Goal: Ask a question: Seek information or help from site administrators or community

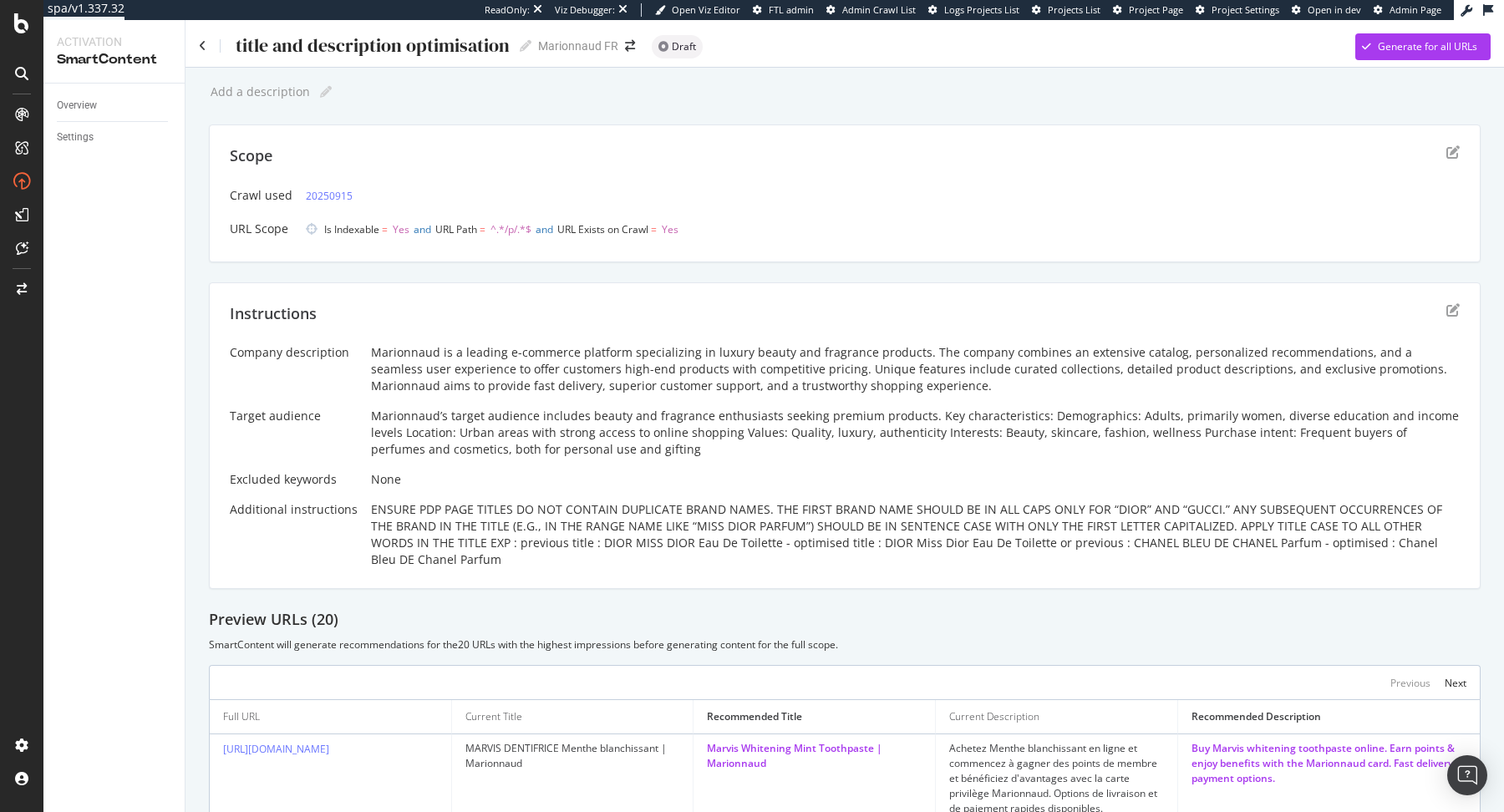
scroll to position [5, 0]
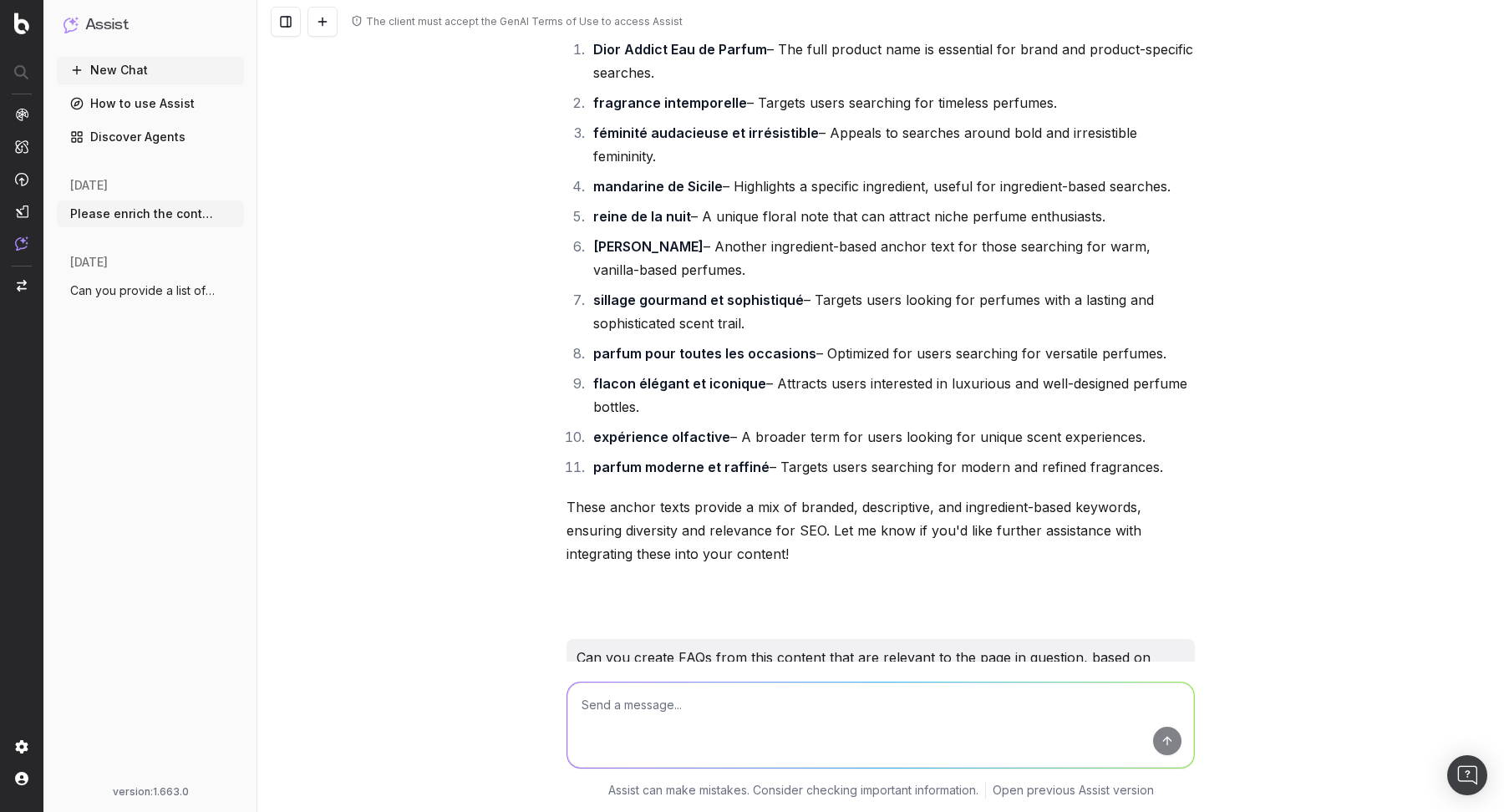
scroll to position [2081, 0]
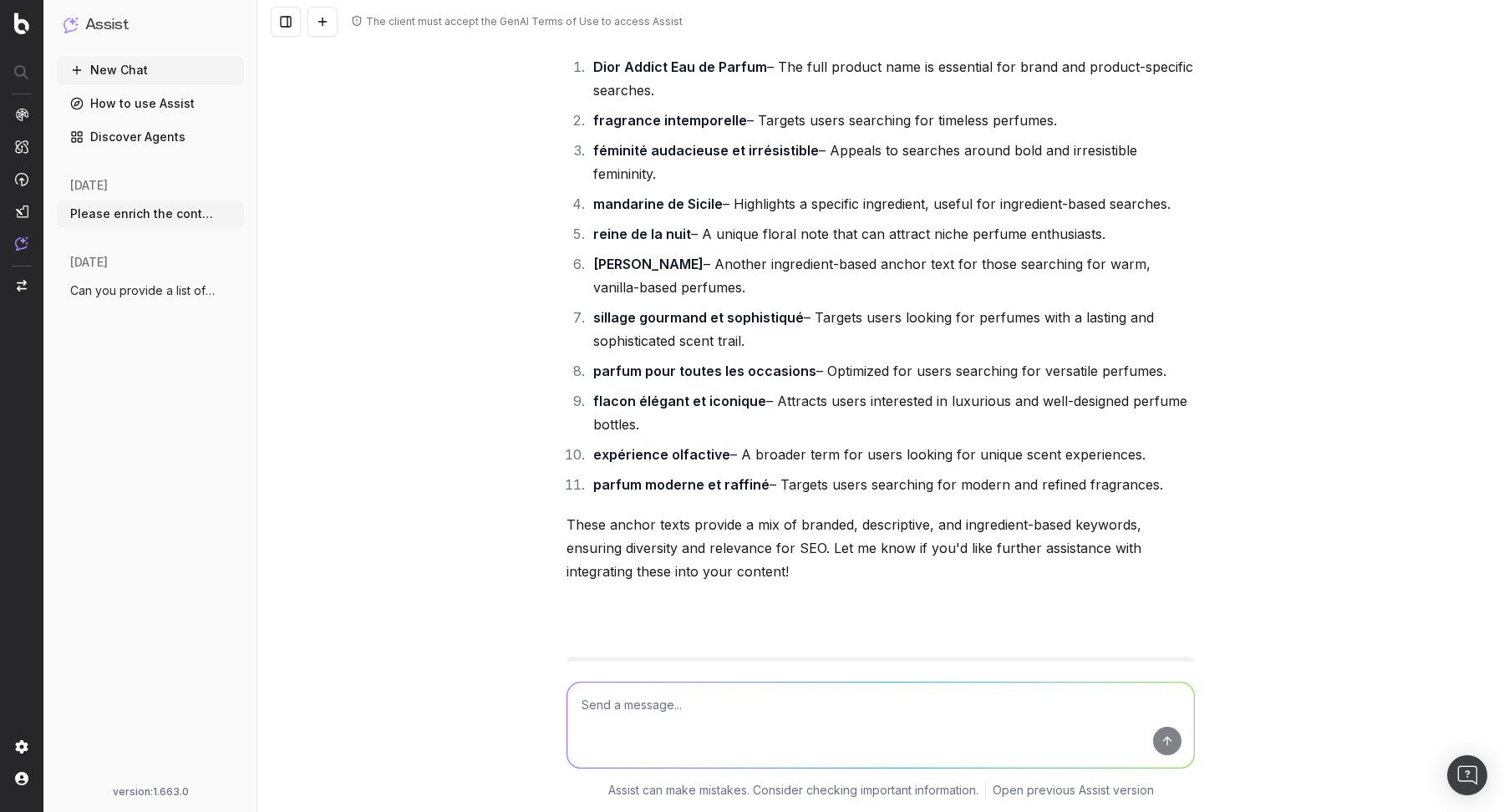
click at [187, 280] on button "Can you provide a list of pages that are" at bounding box center [150, 291] width 187 height 27
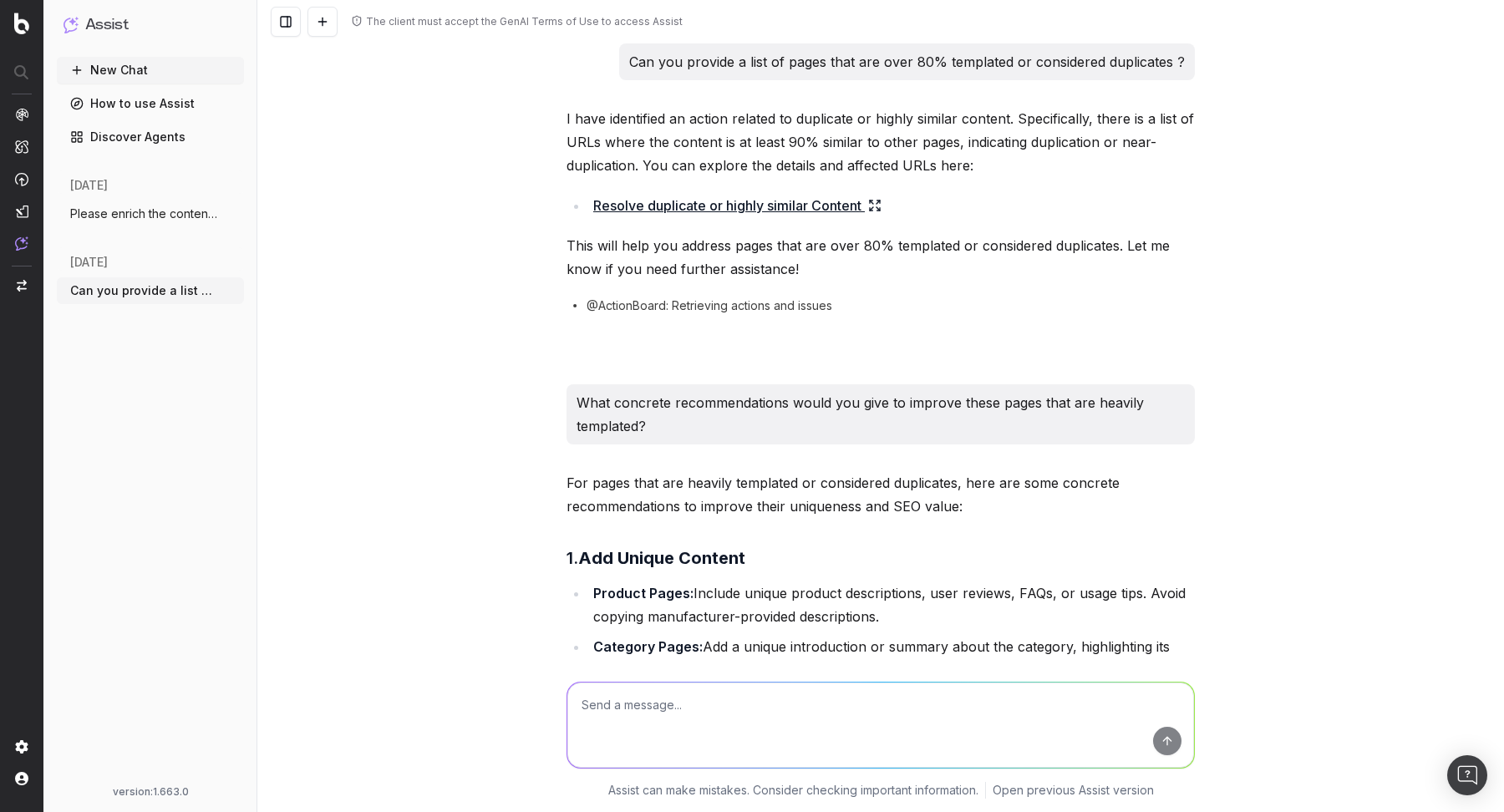
click at [150, 210] on span "Please enrich the content of this page b" at bounding box center [144, 213] width 147 height 16
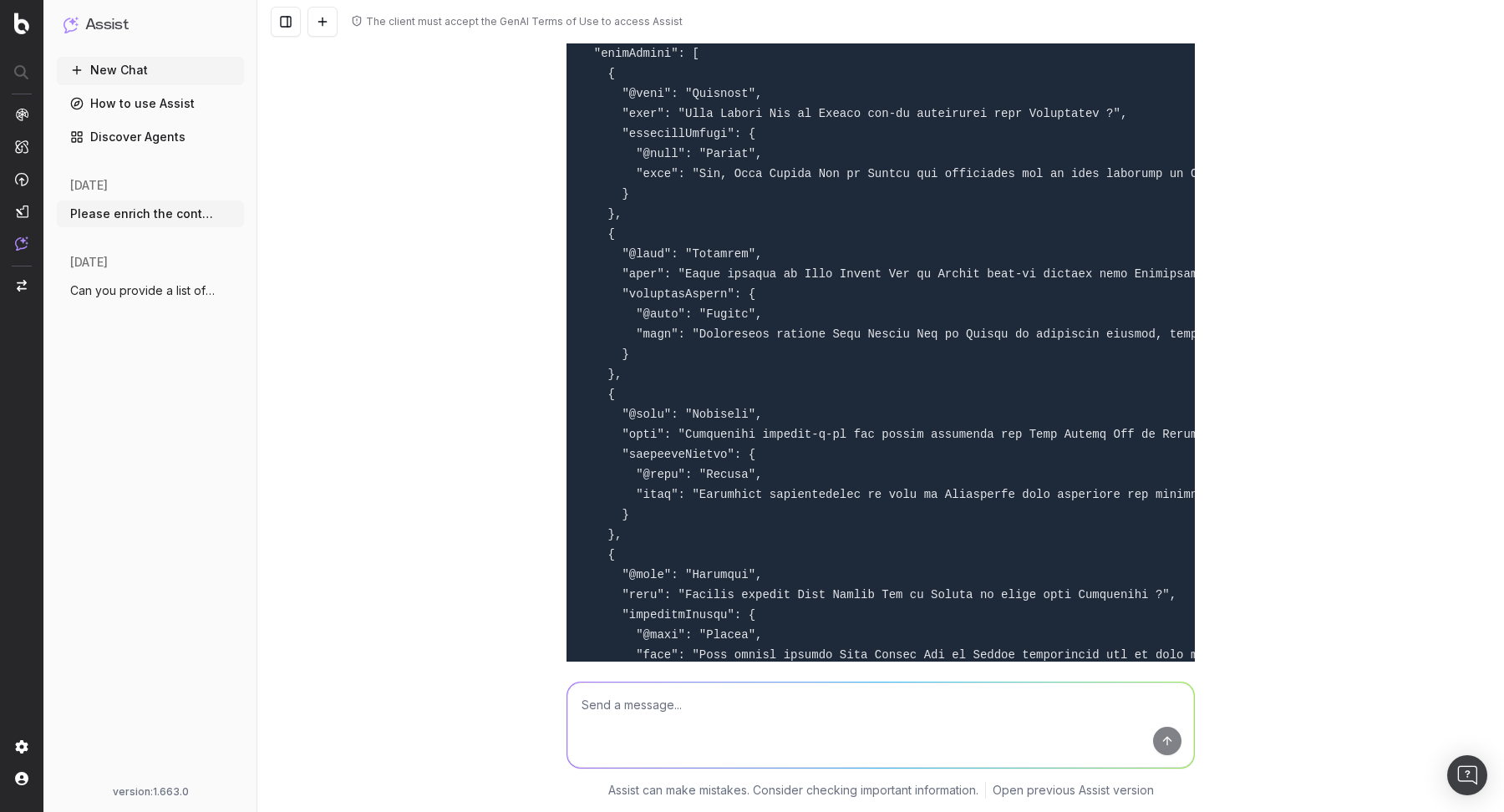
scroll to position [6835, 0]
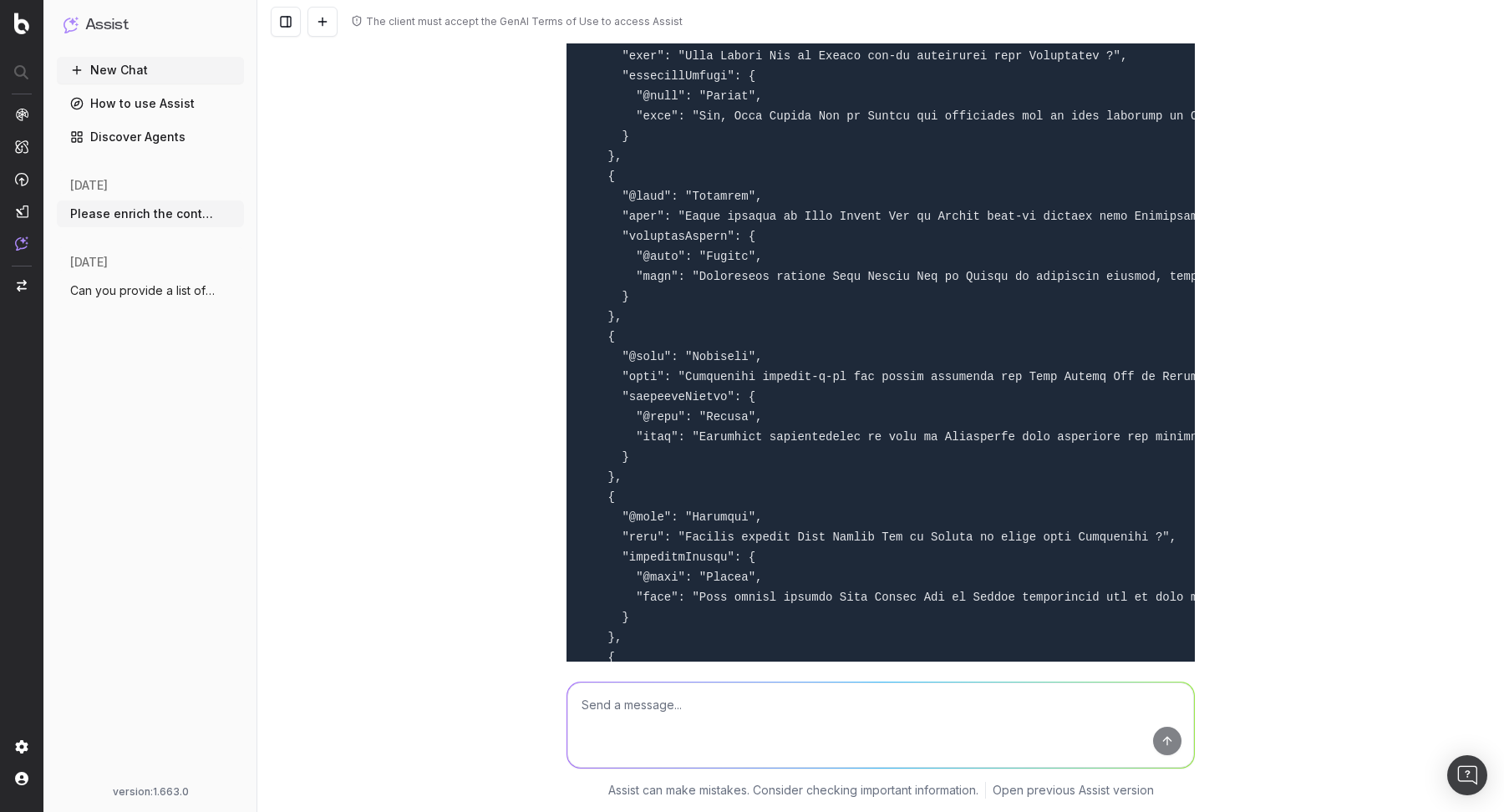
click at [170, 279] on button "Can you provide a list of pages that are" at bounding box center [150, 291] width 187 height 27
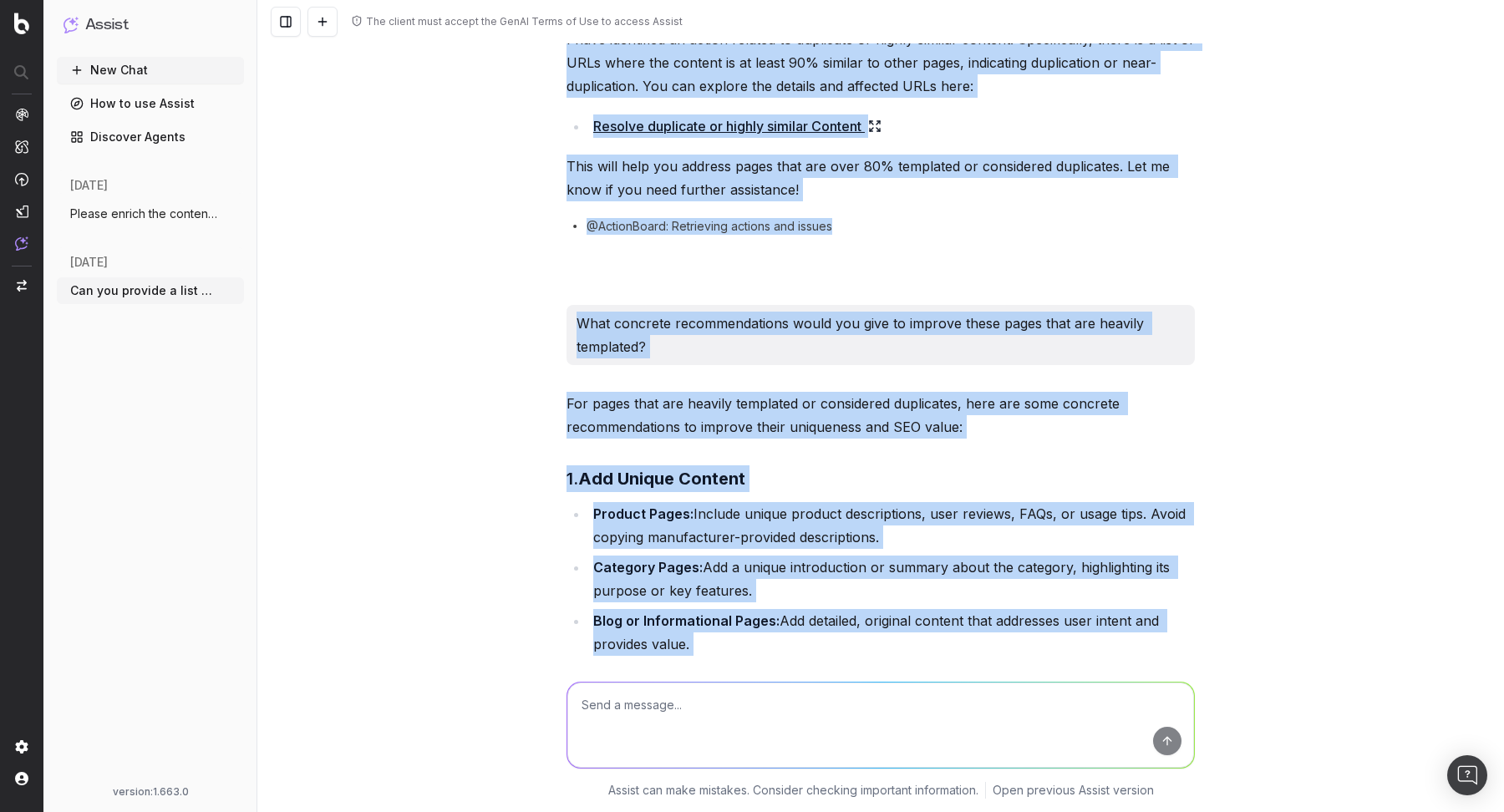
scroll to position [381, 0]
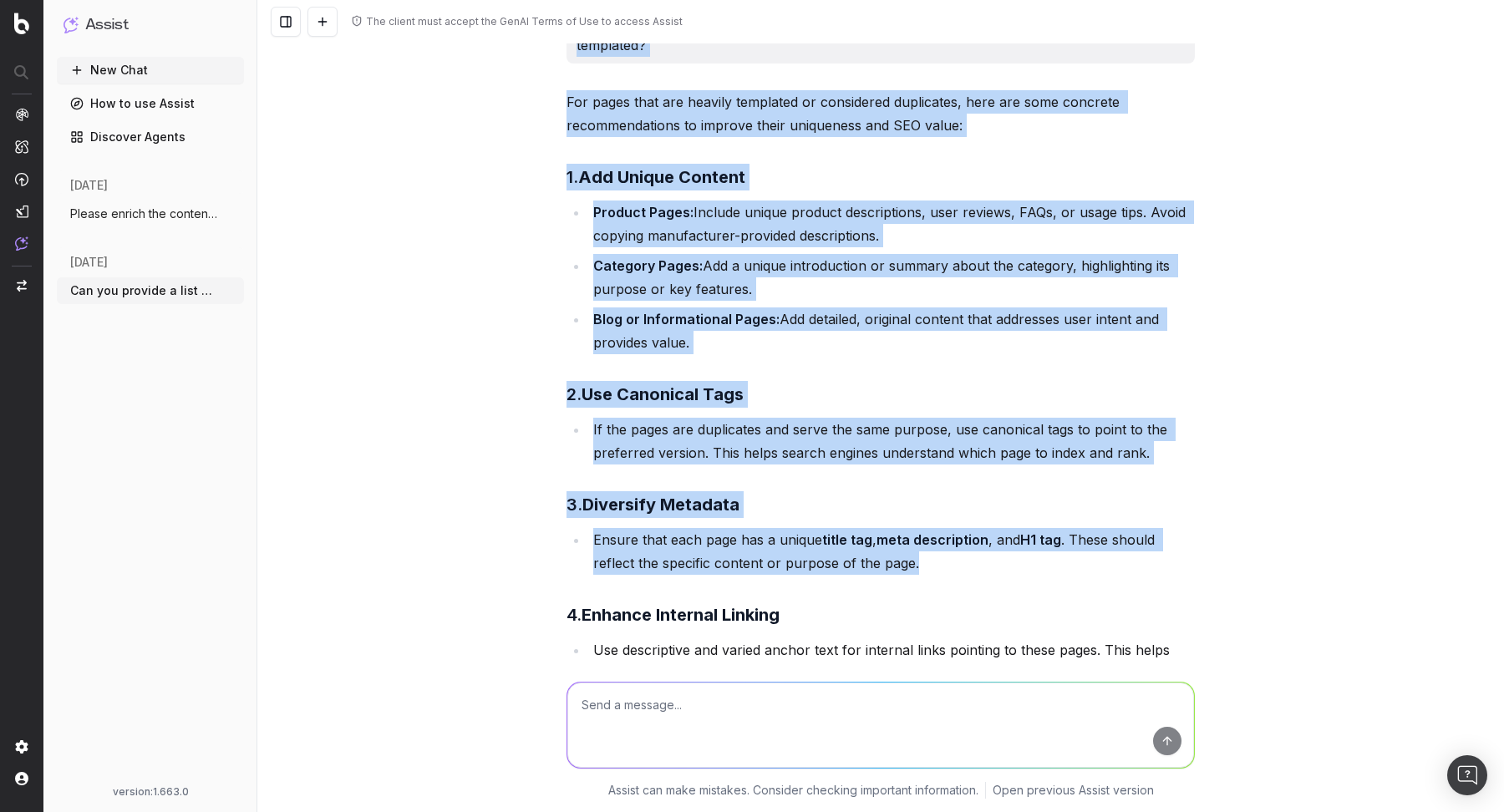
drag, startPoint x: 617, startPoint y: 59, endPoint x: 939, endPoint y: 553, distance: 589.7
click at [570, 317] on ul "Product Pages: Include unique product descriptions, user reviews, FAQs, or usag…" at bounding box center [880, 278] width 629 height 154
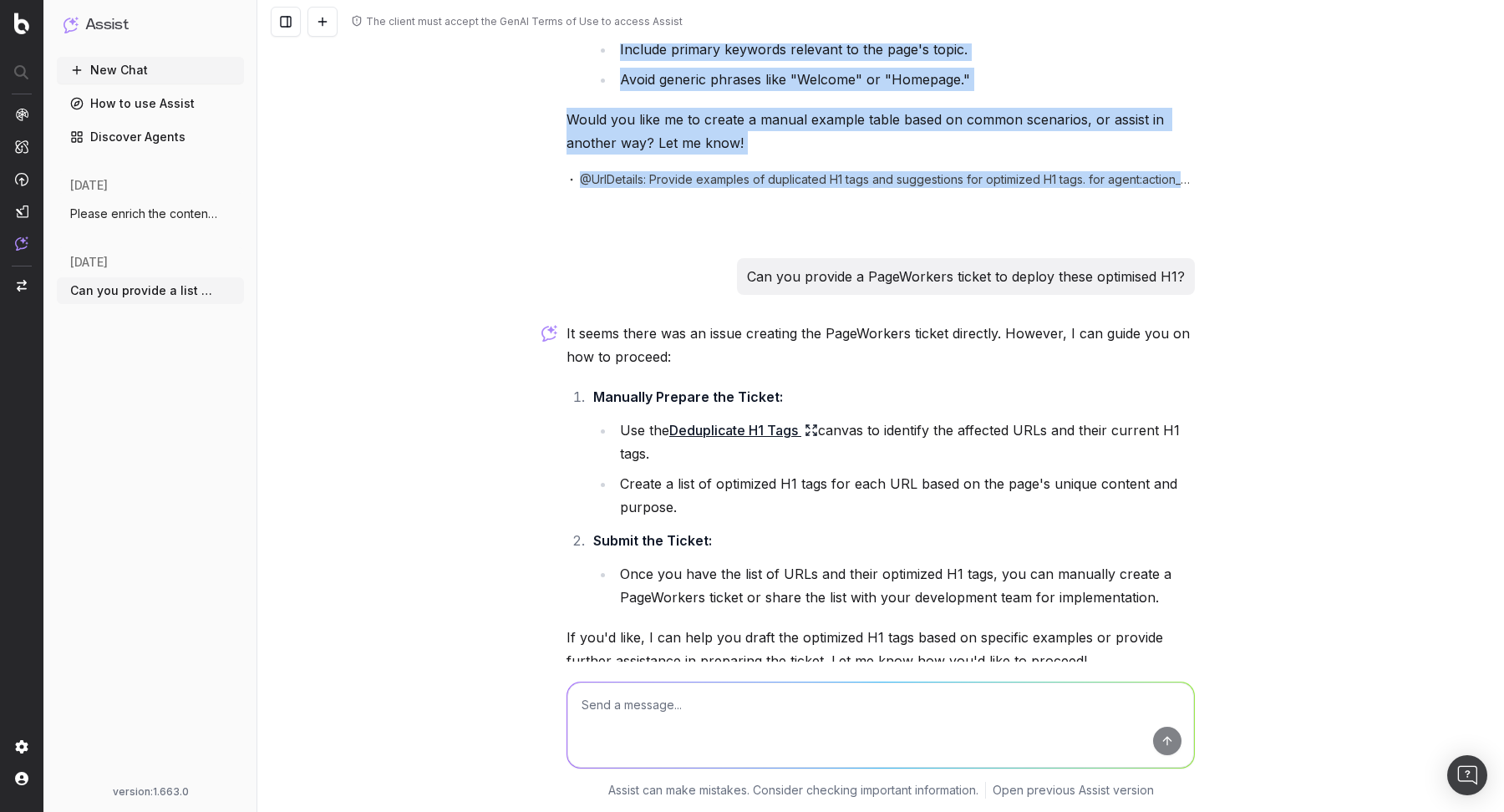
scroll to position [2450, 0]
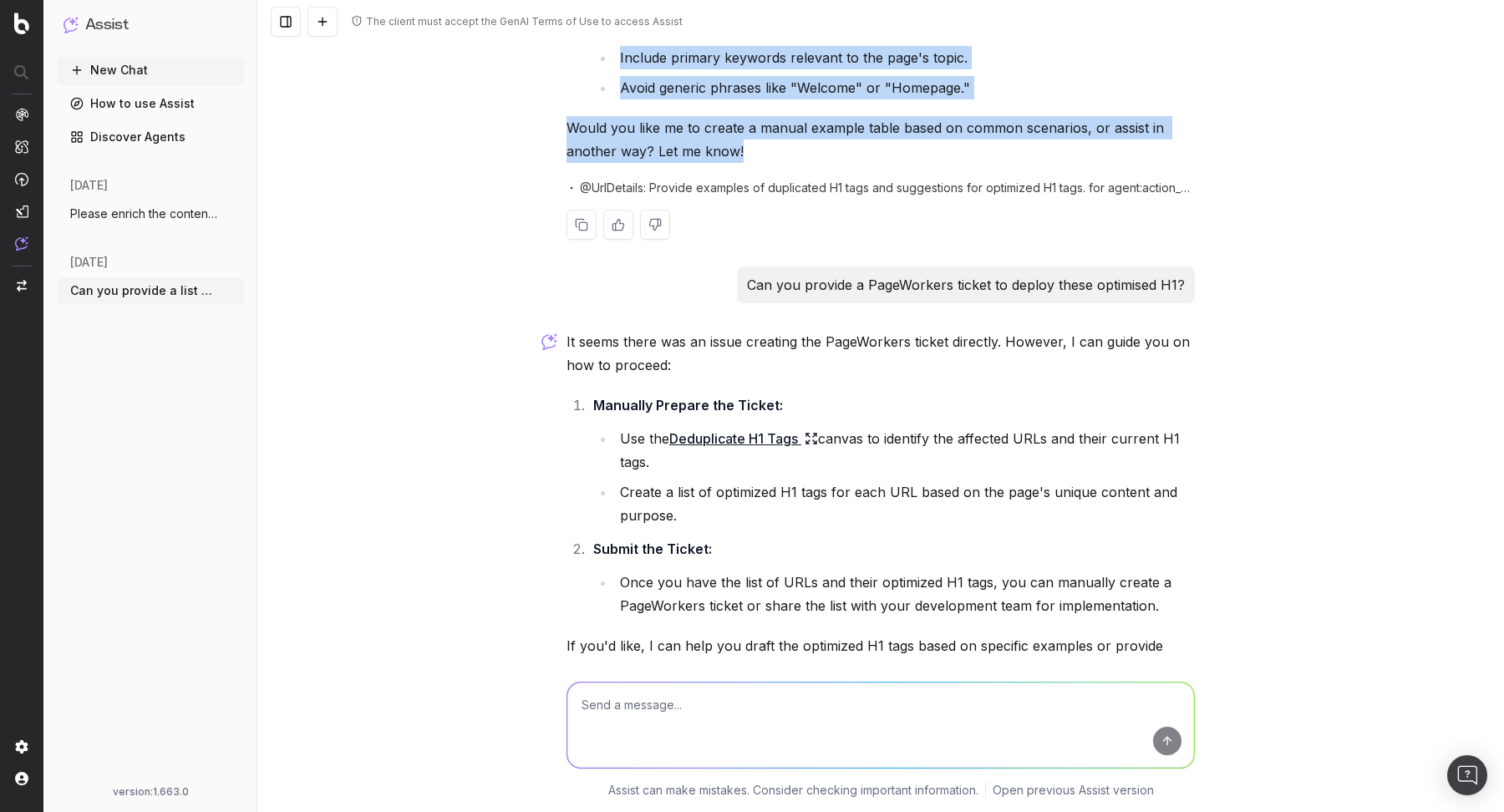
drag, startPoint x: 609, startPoint y: 57, endPoint x: 826, endPoint y: 143, distance: 233.4
copy div "Can you provide a list of pages that are over 80% templated or considered dupli…"
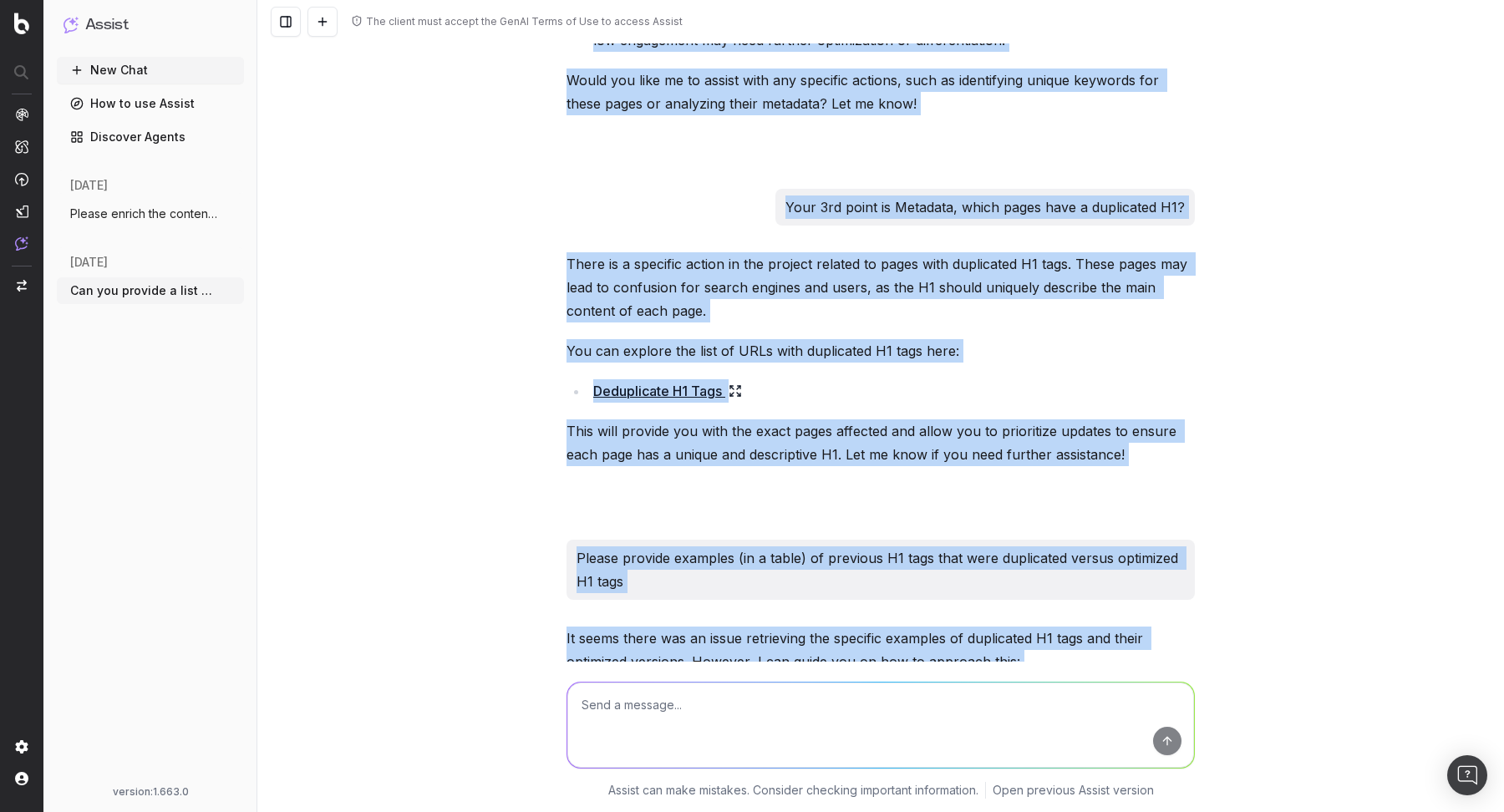
scroll to position [1685, 0]
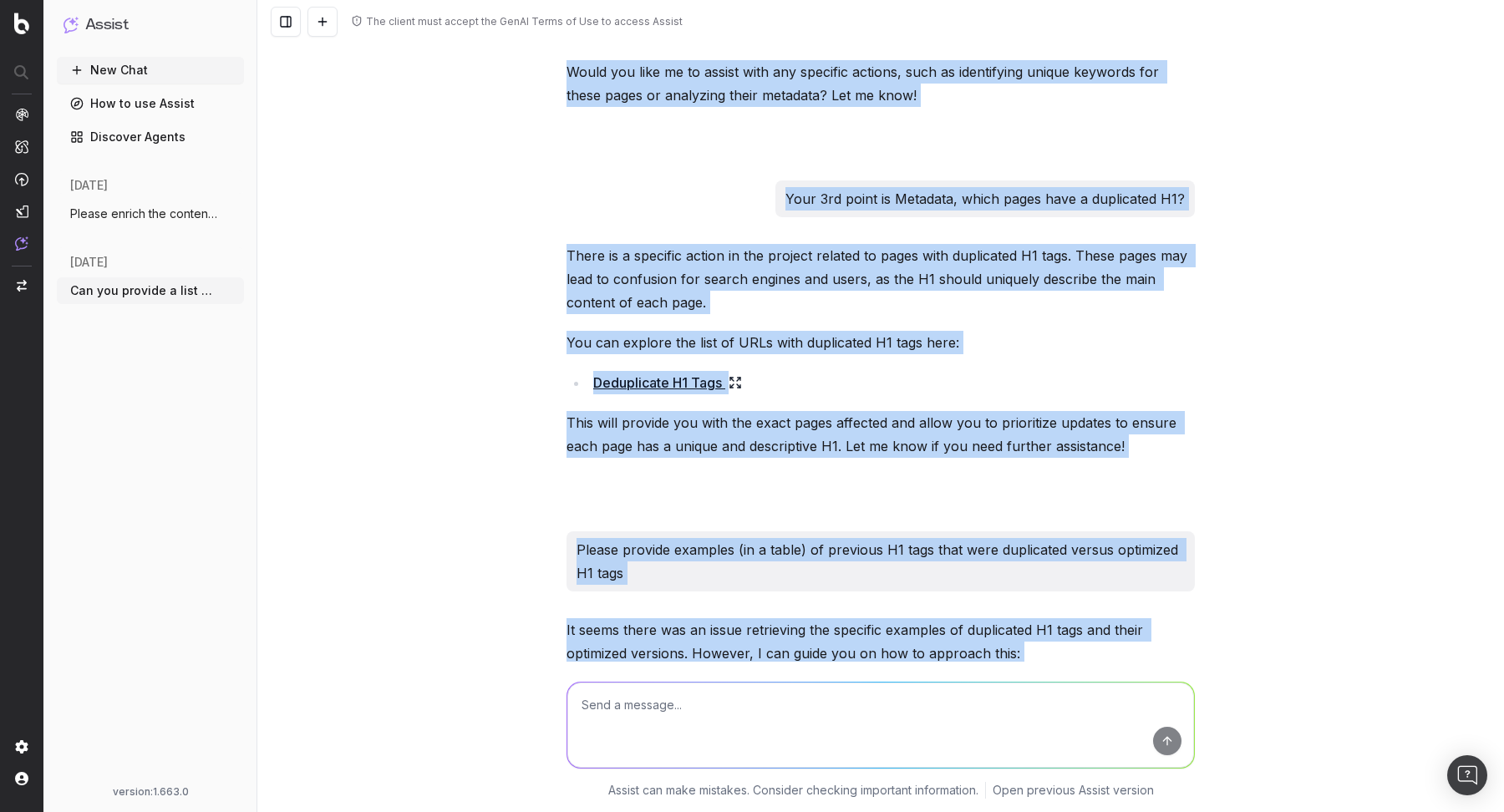
click at [1133, 195] on p "Your 3rd point is Metadata, which pages have a duplicated H1?" at bounding box center [985, 199] width 400 height 24
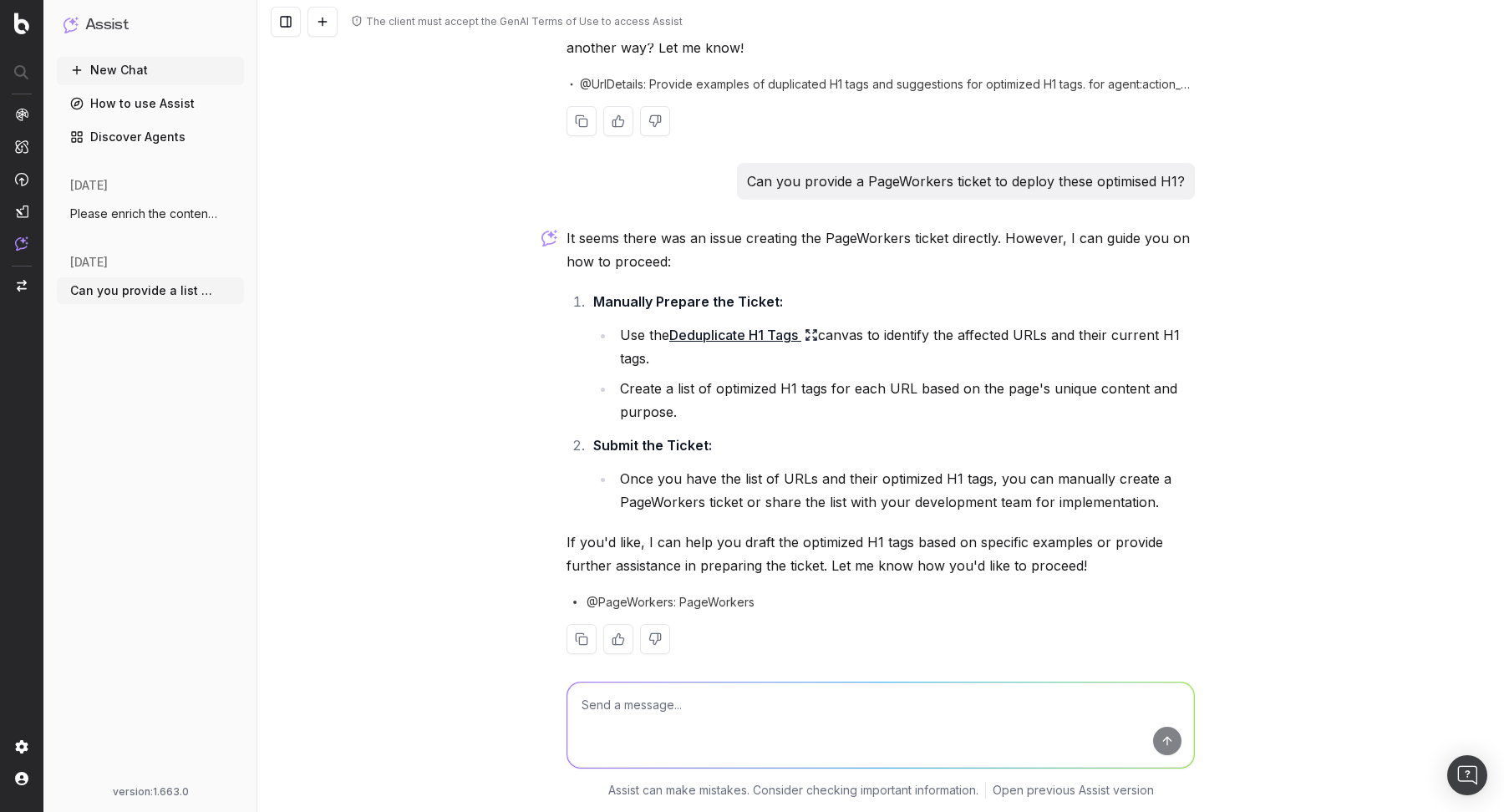
scroll to position [2572, 0]
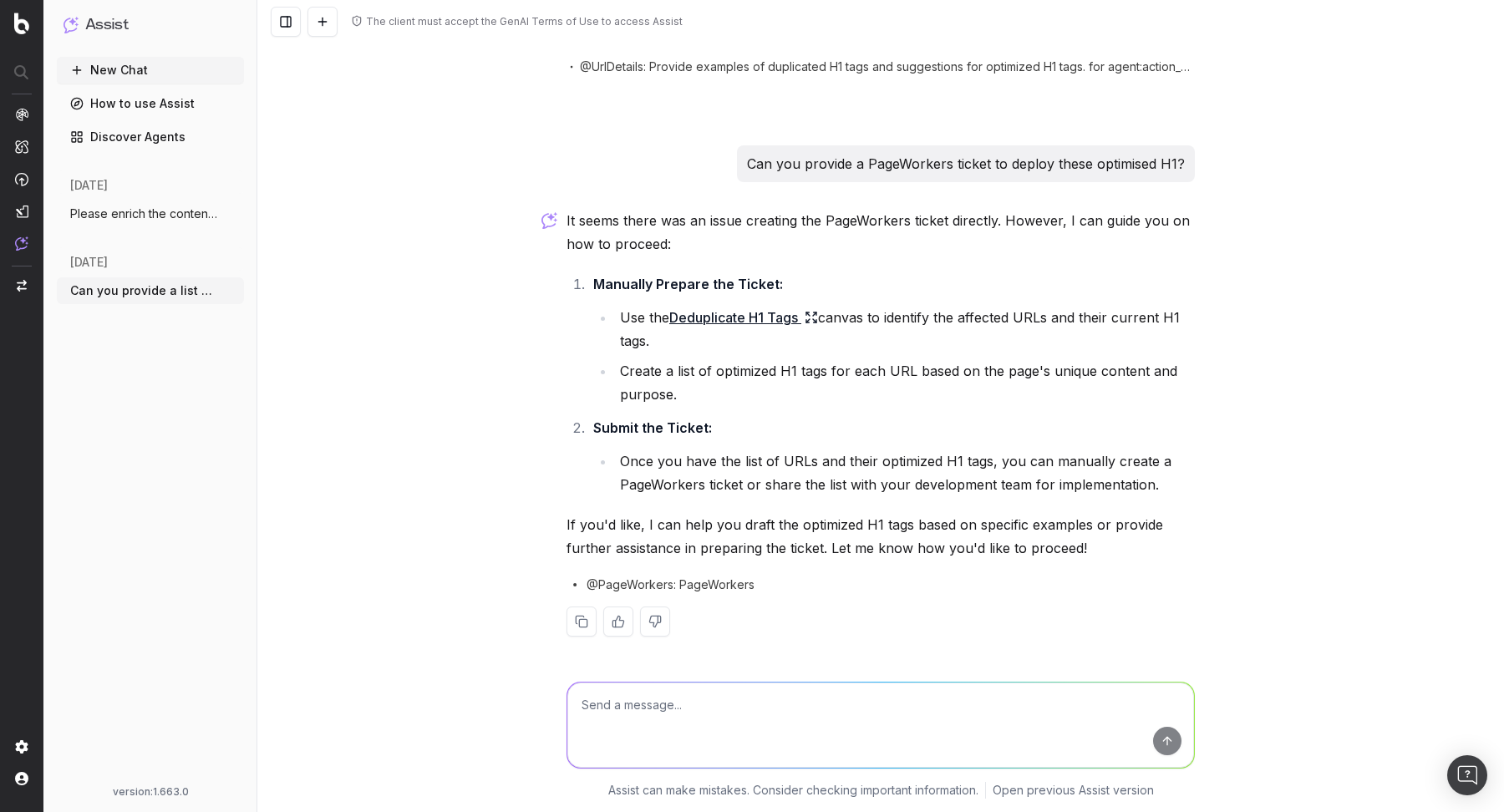
click at [812, 318] on icon at bounding box center [811, 317] width 14 height 14
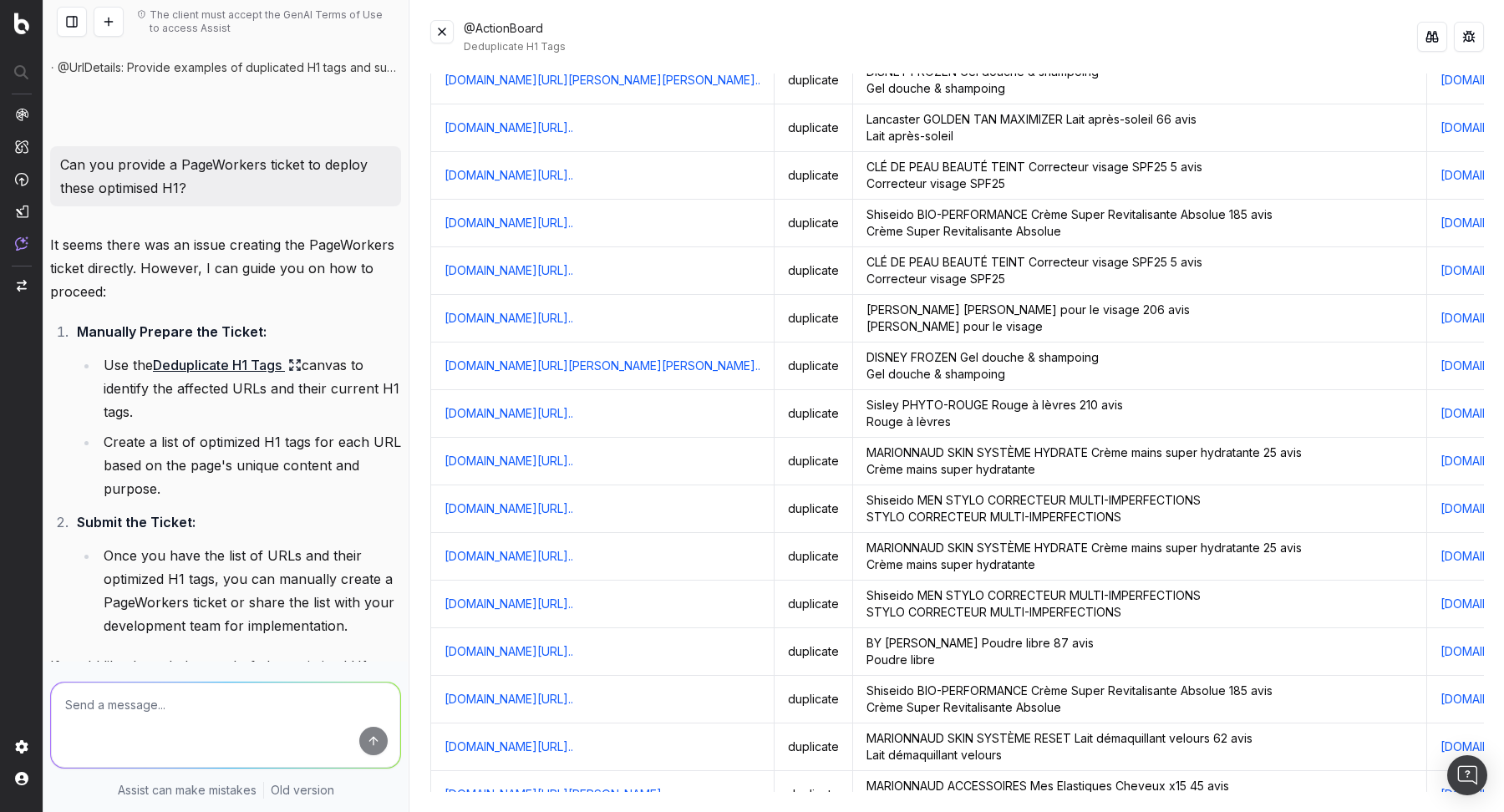
scroll to position [1379, 0]
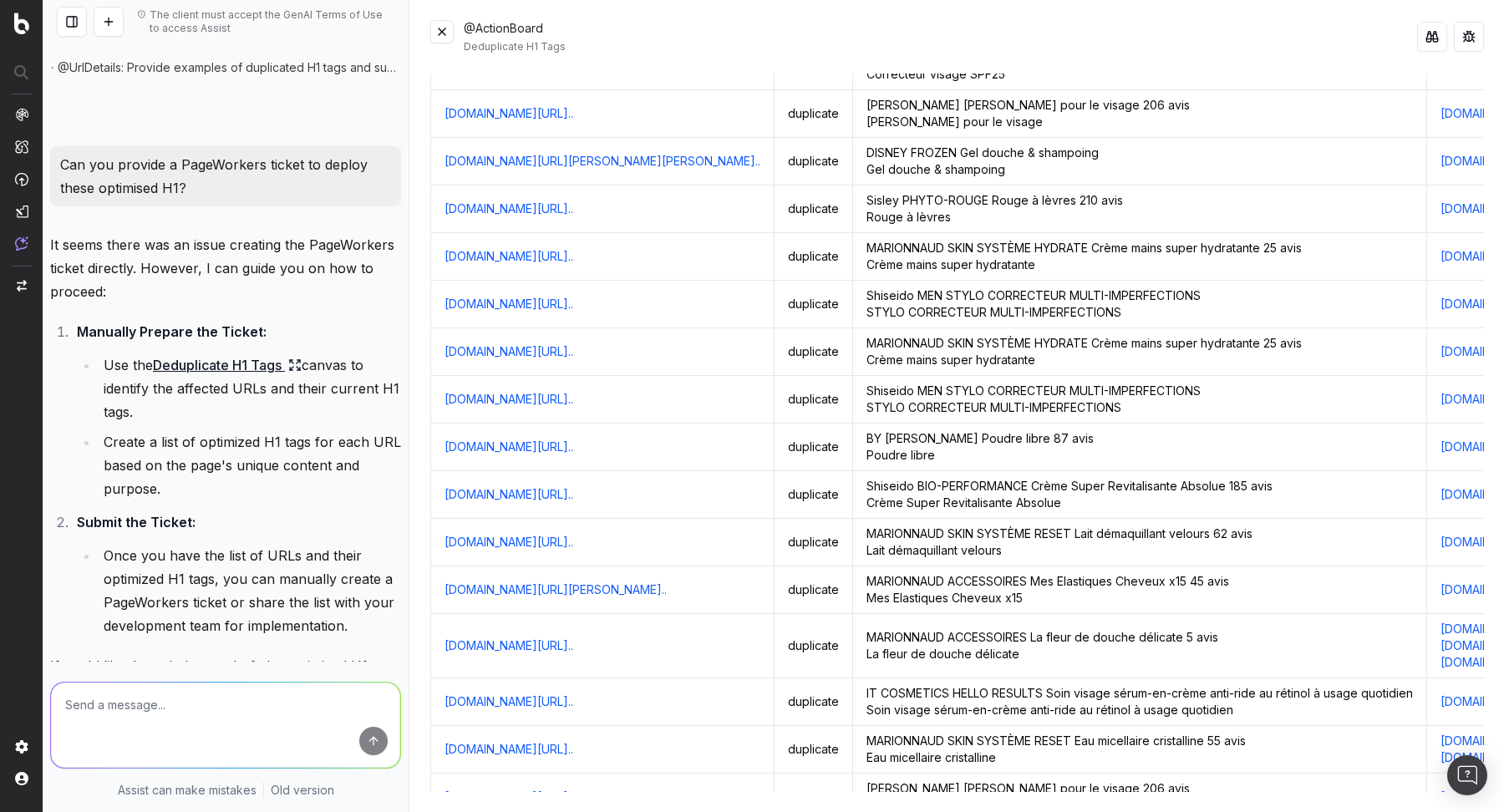
click at [442, 39] on button at bounding box center [442, 32] width 24 height 24
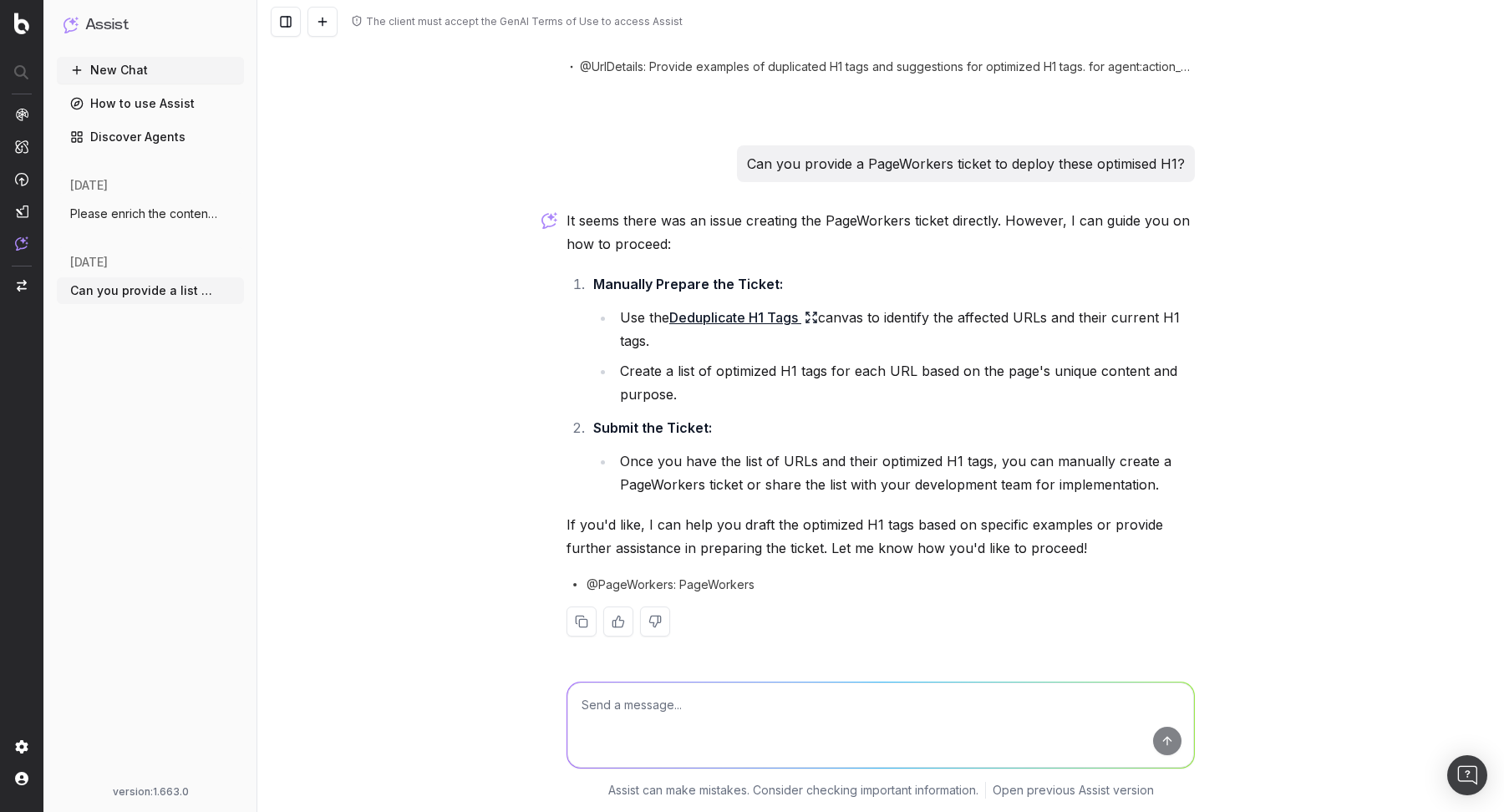
click at [822, 316] on li "Use the Deduplicate H1 Tags canvas to identify the affected URLs and their curr…" at bounding box center [904, 329] width 580 height 47
click at [809, 320] on icon at bounding box center [809, 321] width 4 height 4
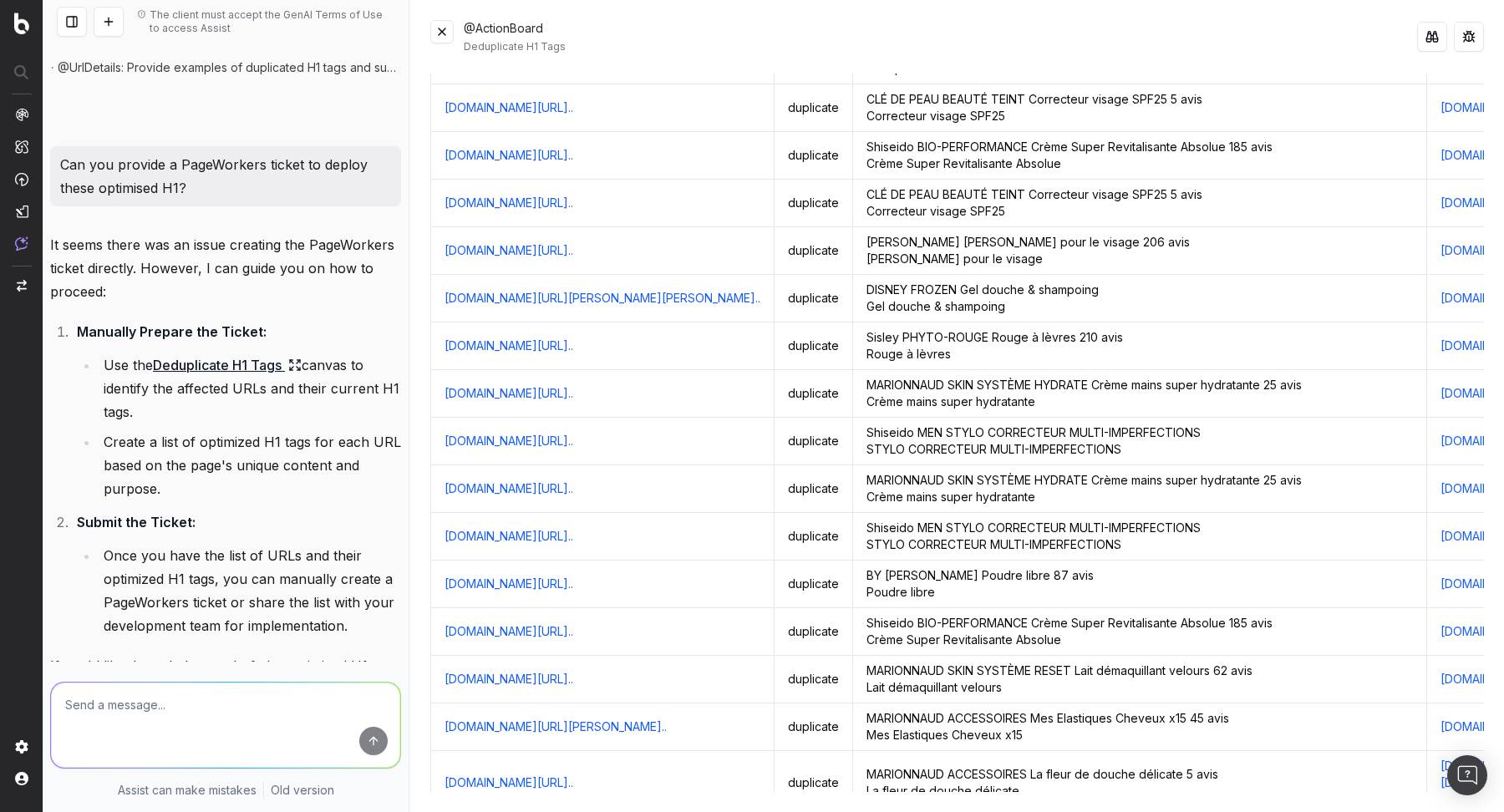
scroll to position [1256, 0]
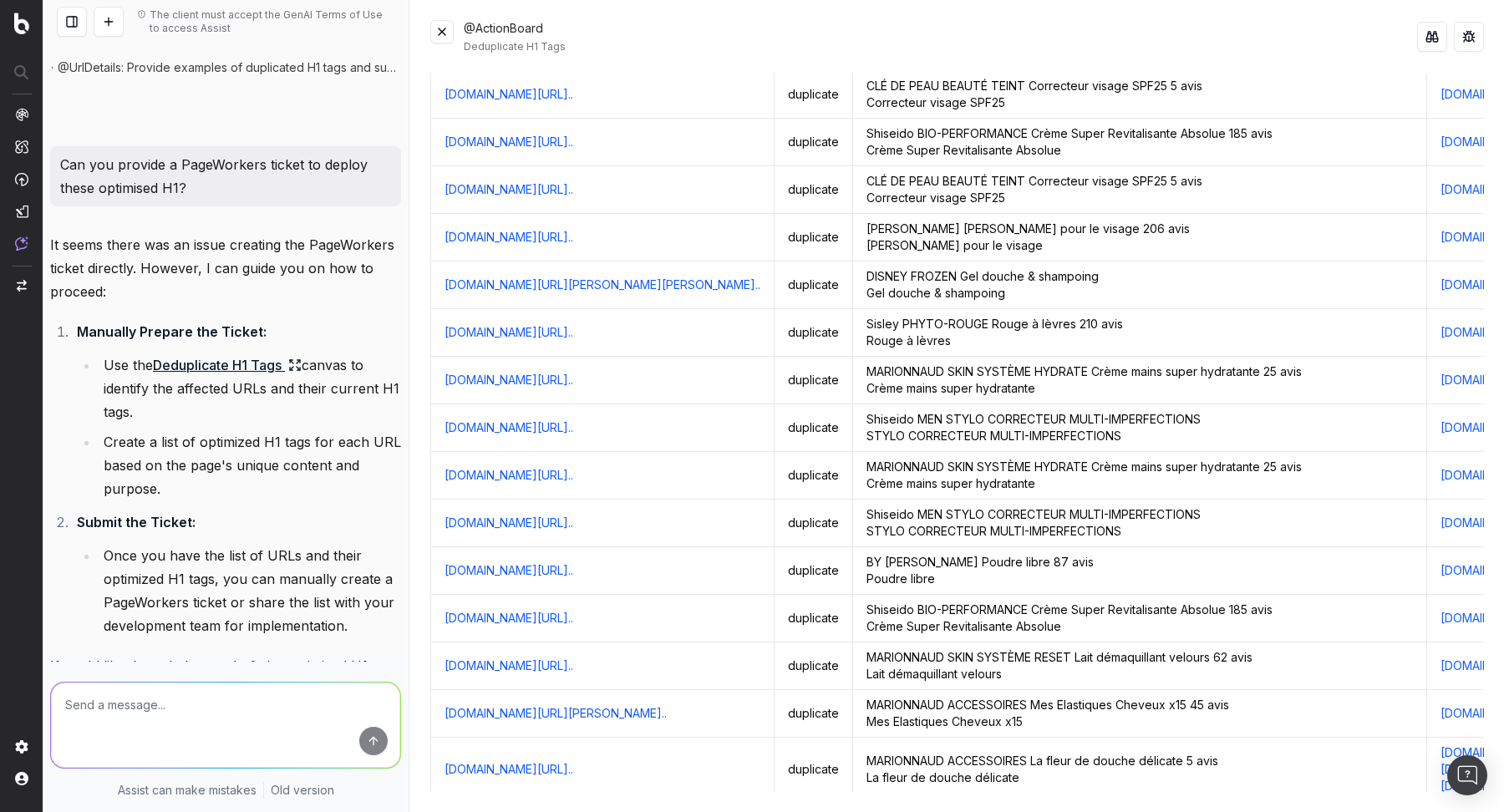
click at [446, 37] on button at bounding box center [442, 32] width 24 height 24
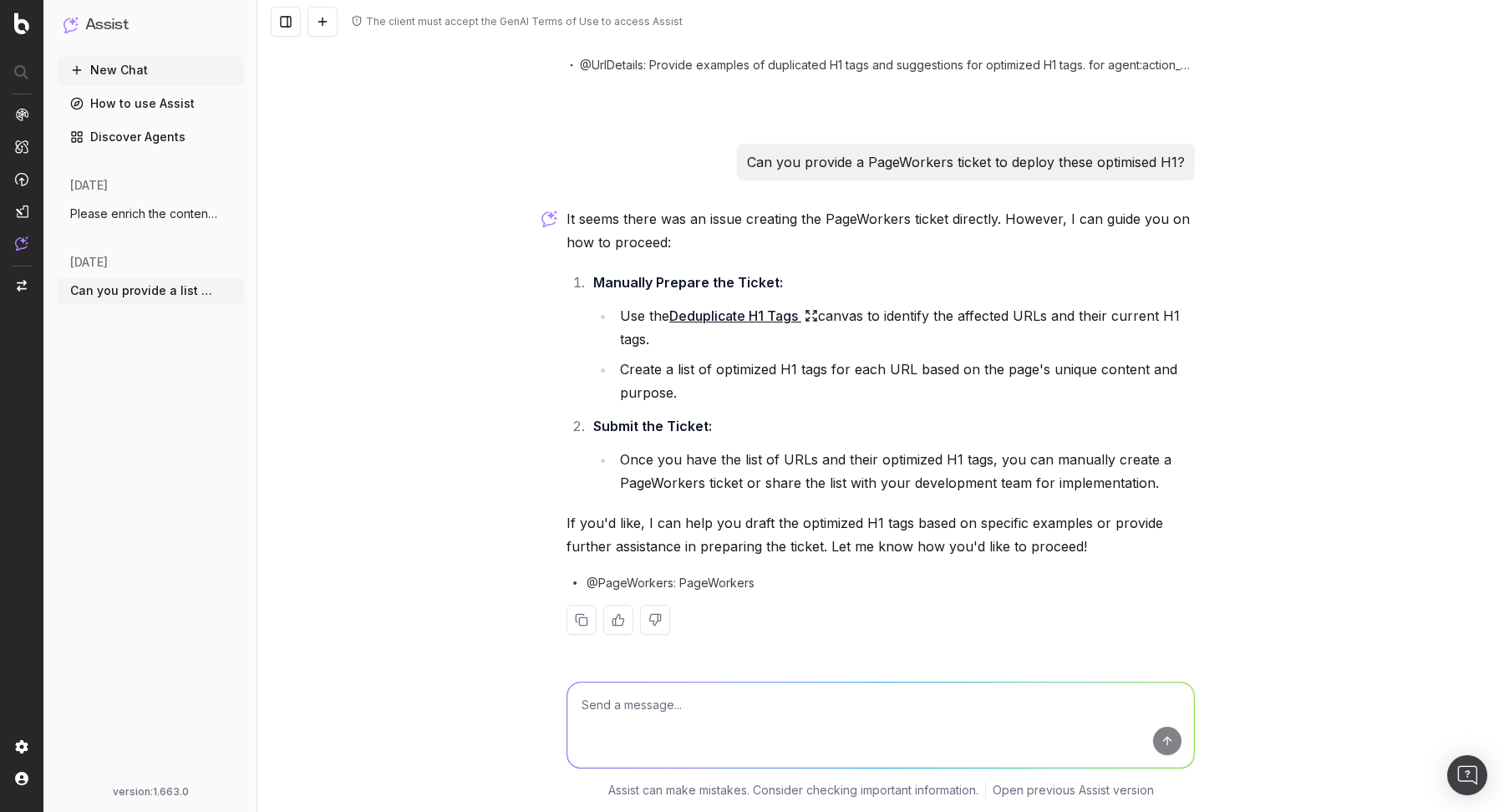
scroll to position [2572, 0]
drag, startPoint x: 619, startPoint y: 368, endPoint x: 830, endPoint y: 368, distance: 211.0
click at [830, 368] on li "Create a list of optimized H1 tags for each URL based on the page's unique cont…" at bounding box center [904, 382] width 580 height 47
copy li "Create a list of optimized H1 tags"
click at [714, 687] on textarea at bounding box center [880, 725] width 627 height 85
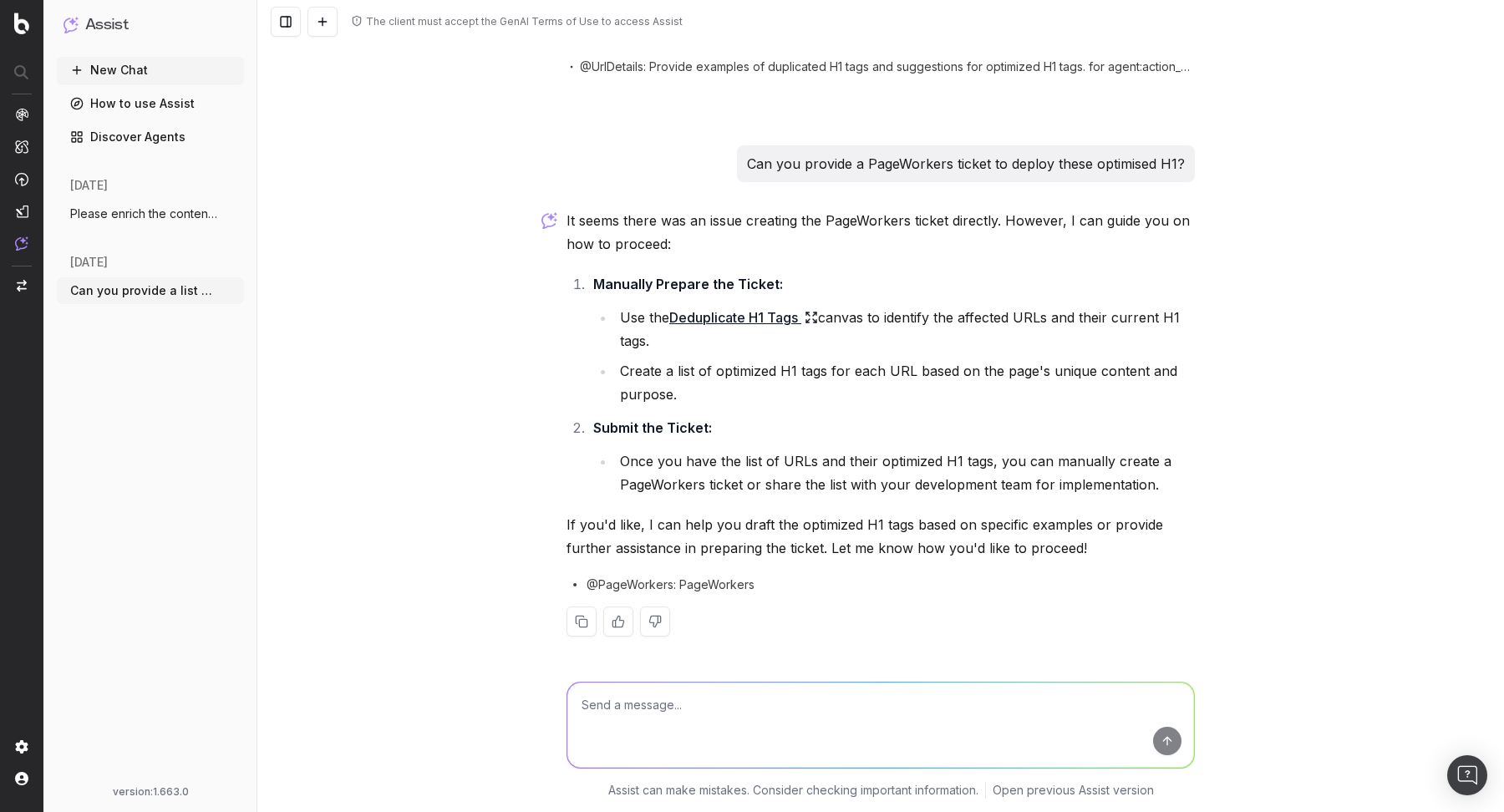
paste textarea "Create a list of optimized H1 tags"
click at [580, 708] on textarea "Create a list of optimized H1 tags" at bounding box center [880, 725] width 627 height 85
click at [673, 703] on textarea "Can you create a list of optimized H1 tags" at bounding box center [880, 725] width 627 height 85
click at [770, 707] on textarea "Can you create a template that list of optimized H1 tags" at bounding box center [880, 725] width 627 height 85
click at [962, 702] on textarea "Can you create a template that lists the optimized H1 tags" at bounding box center [880, 725] width 627 height 85
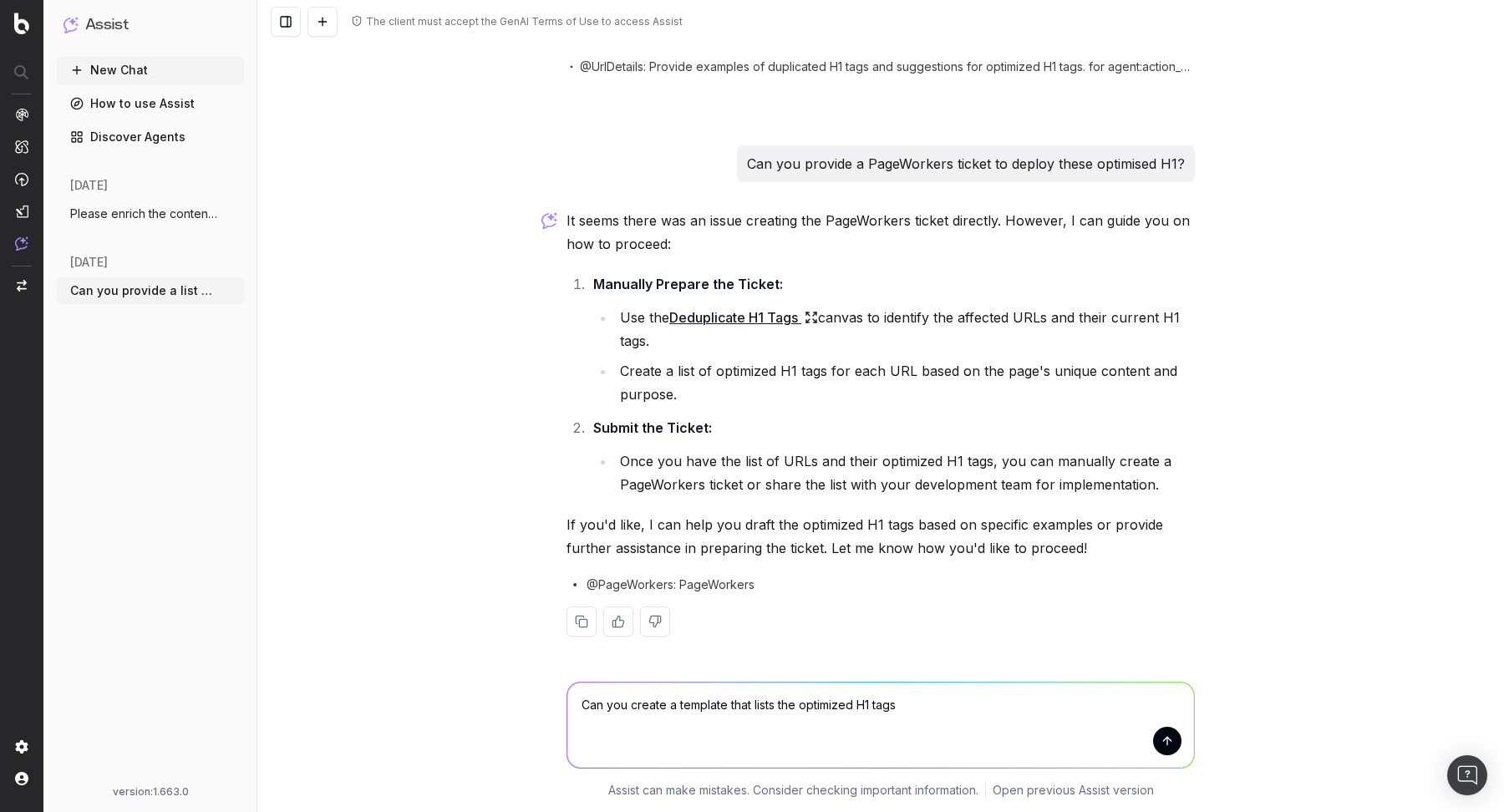
drag, startPoint x: 730, startPoint y: 703, endPoint x: 729, endPoint y: 718, distance: 15.0
click at [729, 705] on textarea "Can you create a template that lists the optimized H1 tags" at bounding box center [880, 725] width 627 height 85
click at [1025, 713] on textarea "Can you create a template for PageWorkers that lists the optimized H1 tags" at bounding box center [880, 725] width 627 height 85
type textarea "Can you create a template for PageWorkers that lists the optimized H1 tags ?"
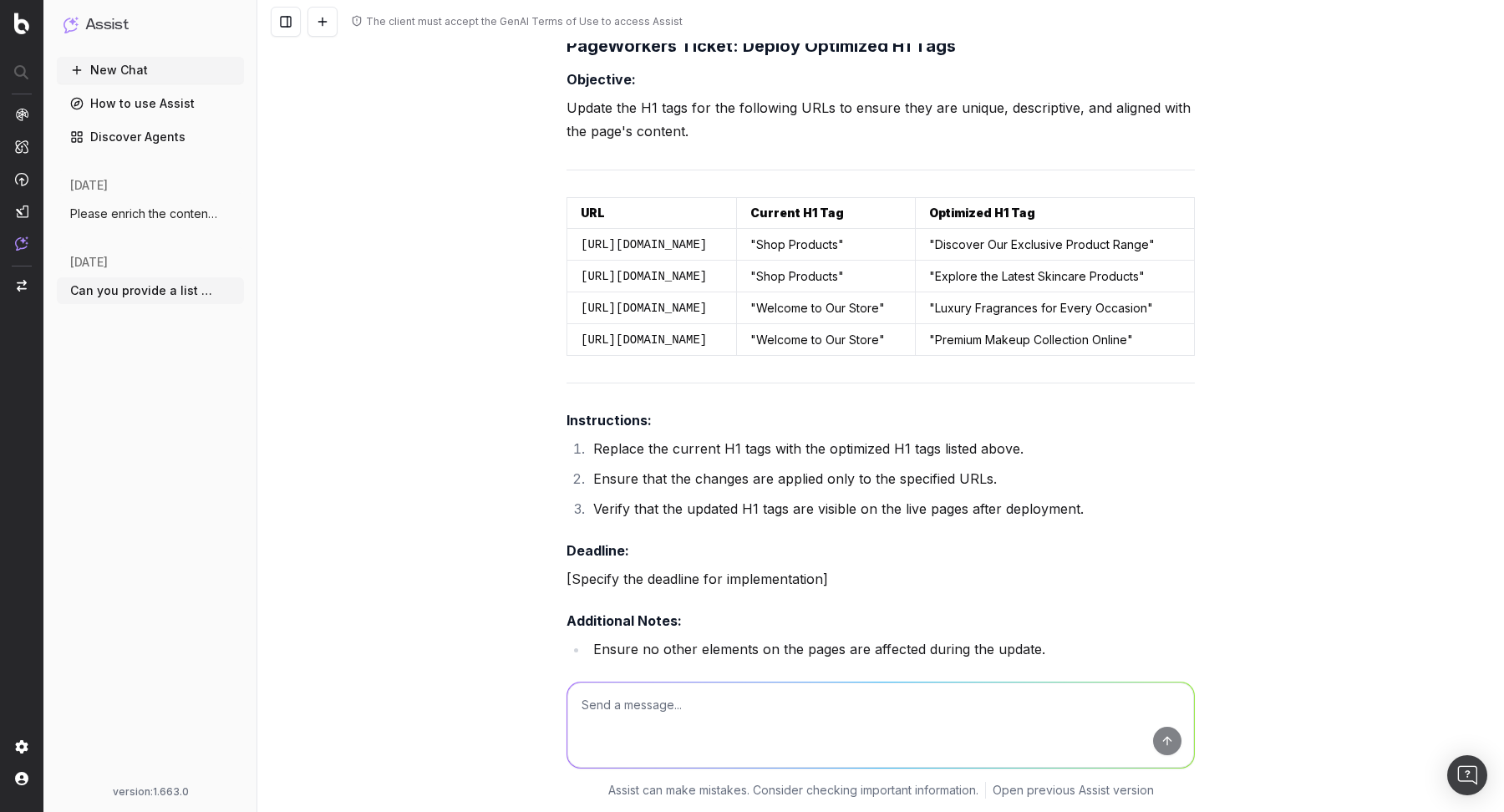
scroll to position [3562, 0]
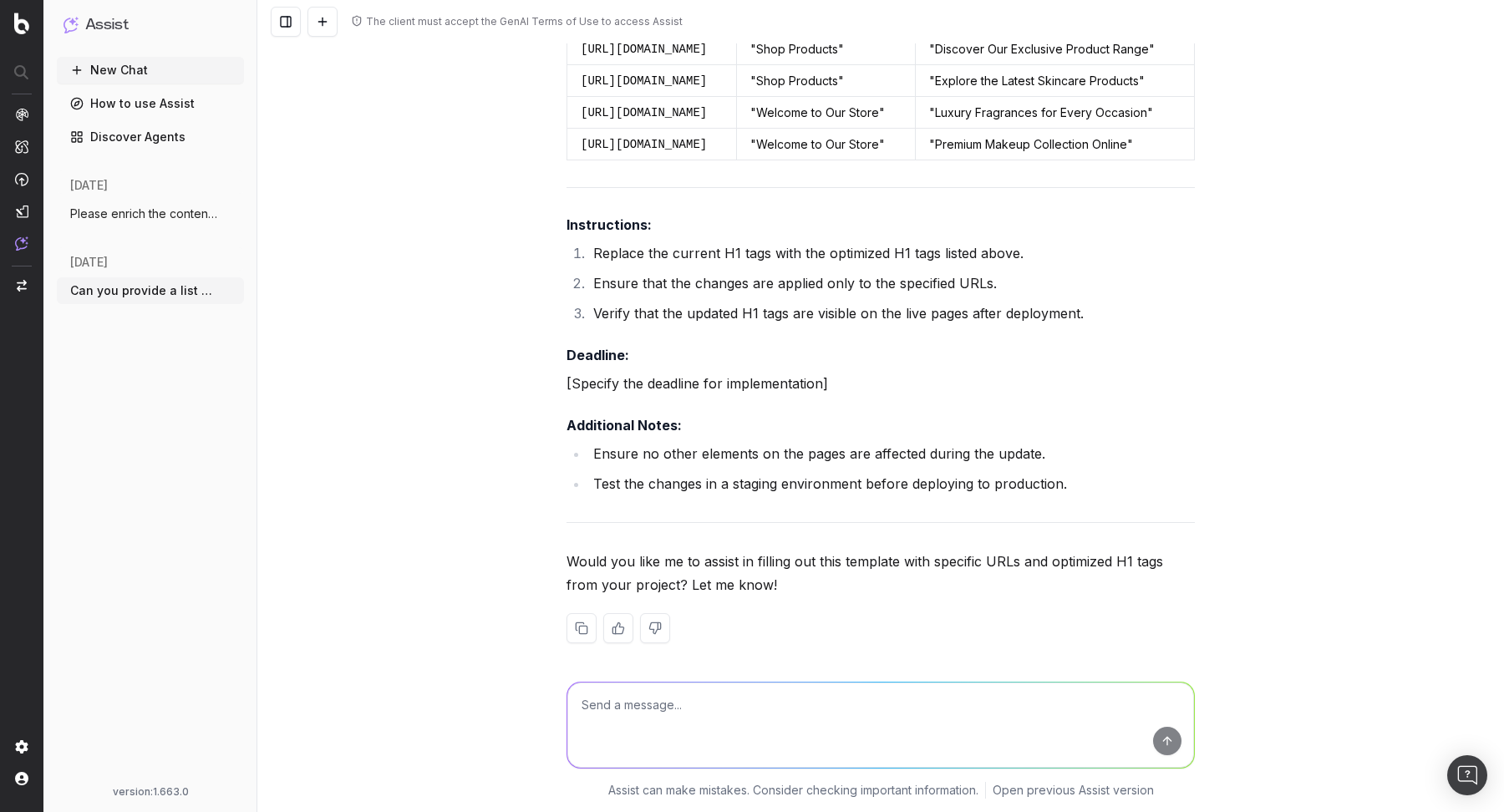
click at [832, 709] on textarea at bounding box center [880, 725] width 627 height 85
click at [843, 705] on textarea "Can you provide a the template with the actual URLs that have a duplicated H1 ?" at bounding box center [880, 725] width 627 height 85
click at [1144, 734] on textarea "Can you provide a the template with the actual Marionnaud URLs that have a dupl…" at bounding box center [880, 725] width 627 height 85
type textarea "Can you provide a the template with the actual Marionnaud URLs that have a dupl…"
click at [1164, 735] on button "submit" at bounding box center [1167, 741] width 28 height 28
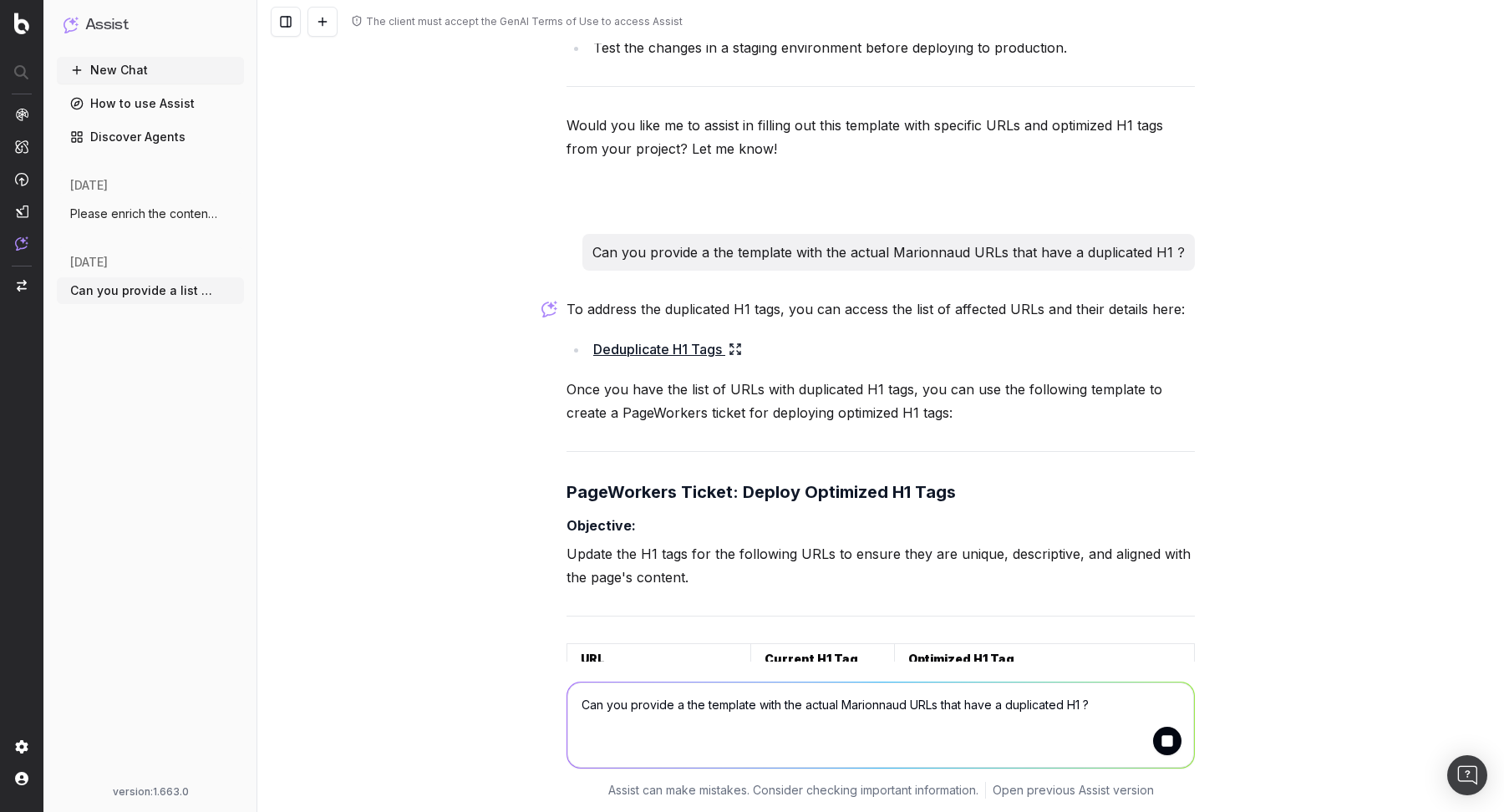
scroll to position [4096, 0]
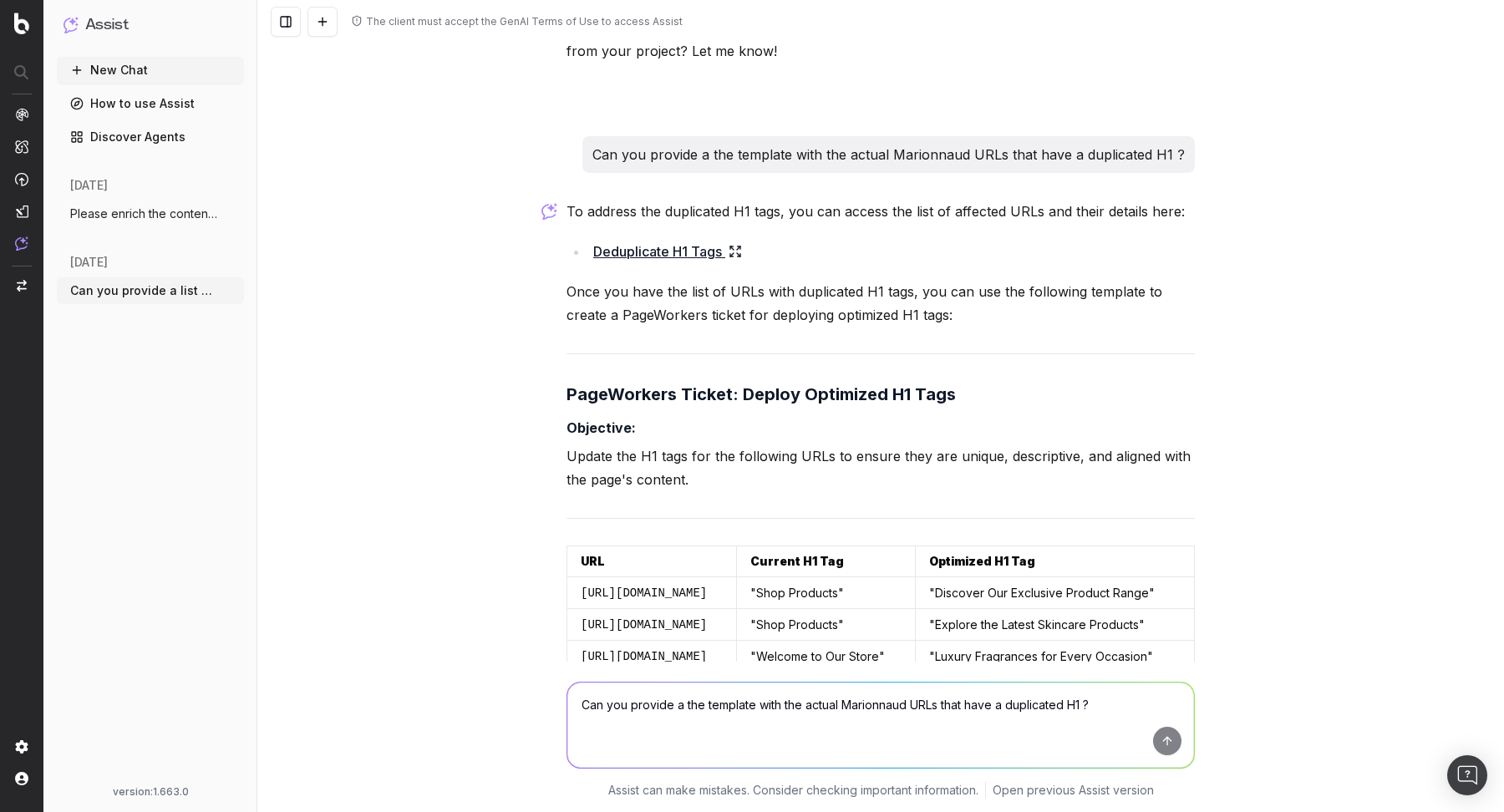
click at [733, 247] on icon at bounding box center [732, 249] width 4 height 4
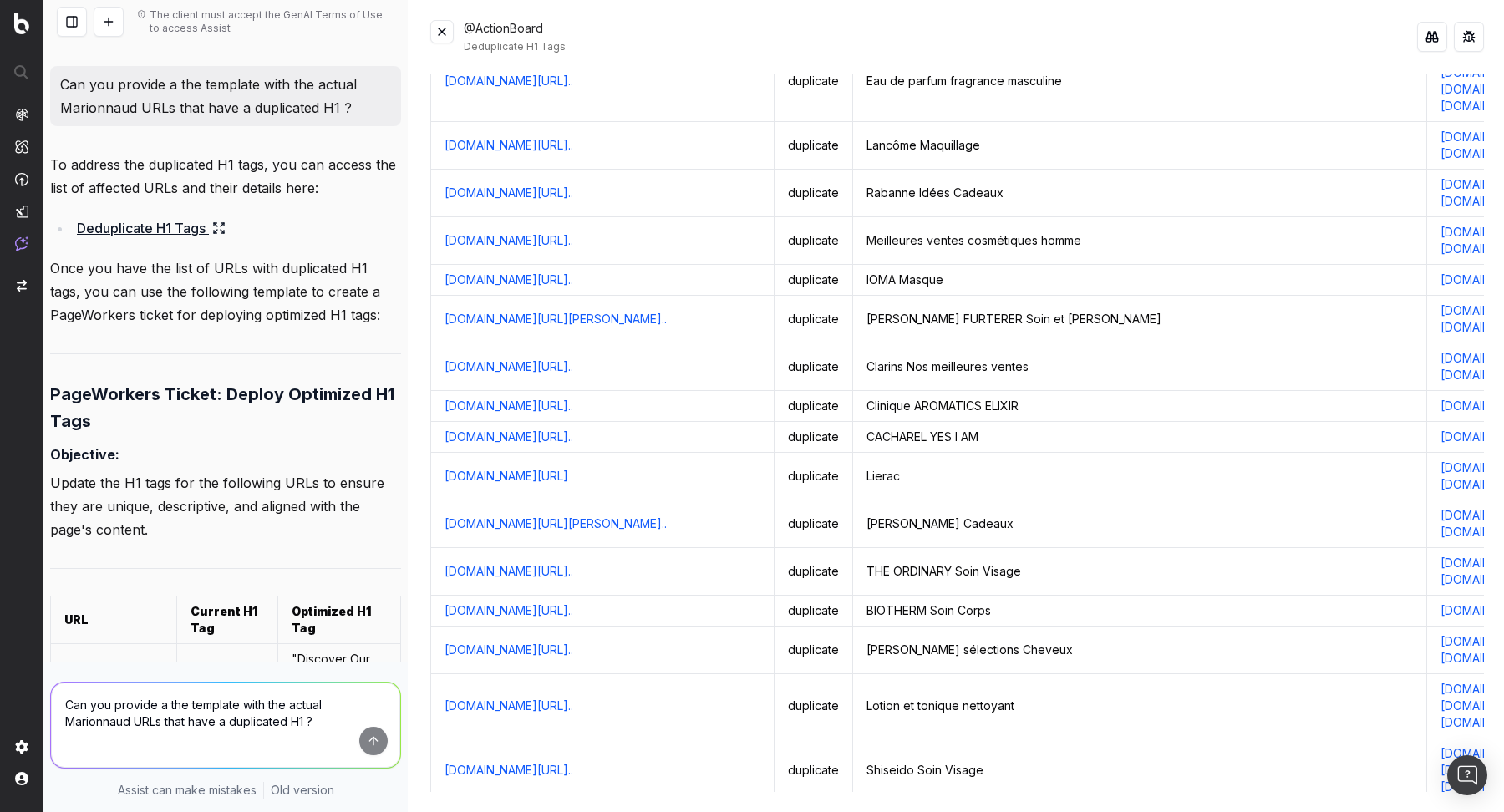
scroll to position [10315, 0]
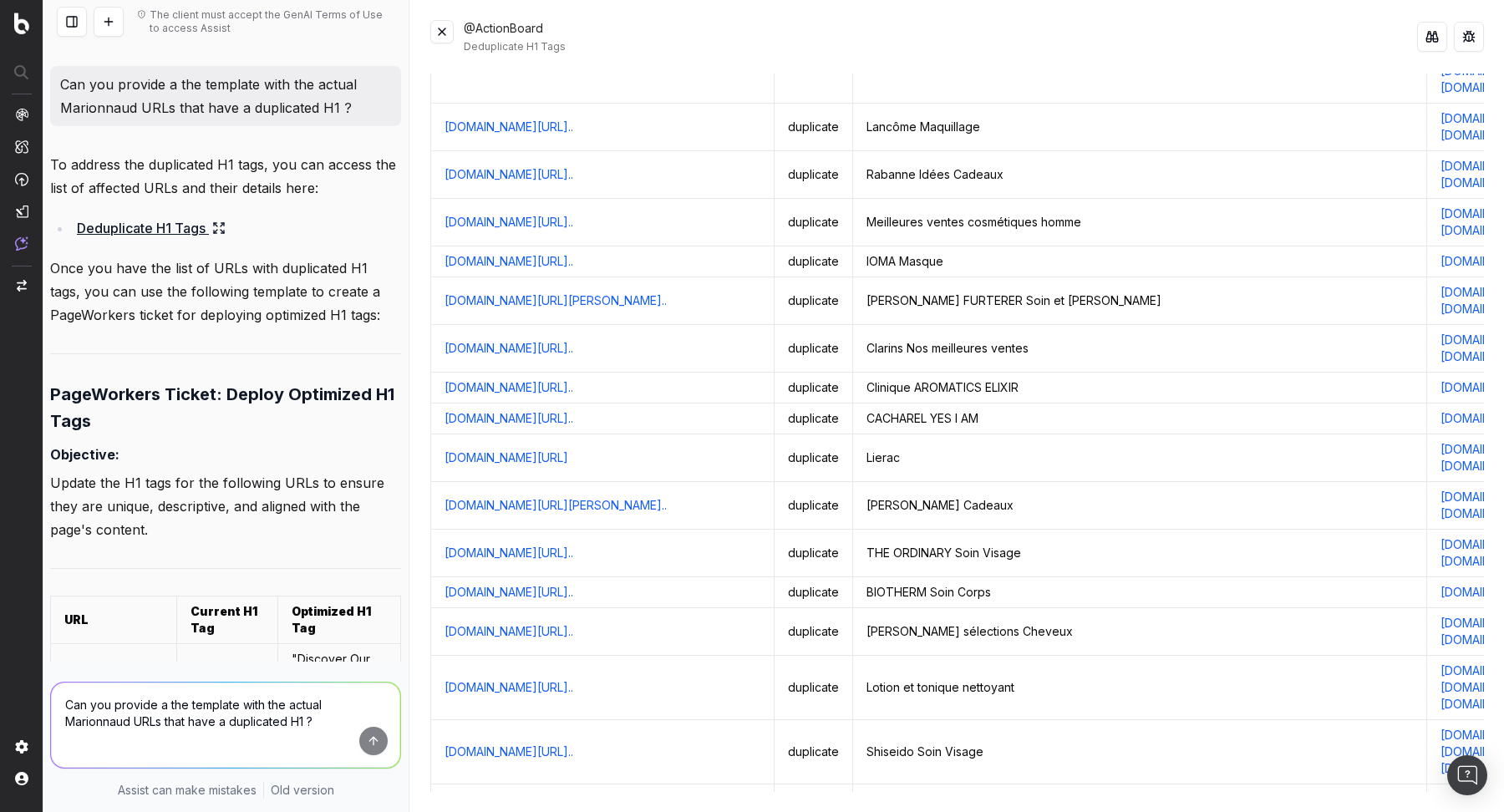
click at [444, 35] on button at bounding box center [442, 32] width 24 height 24
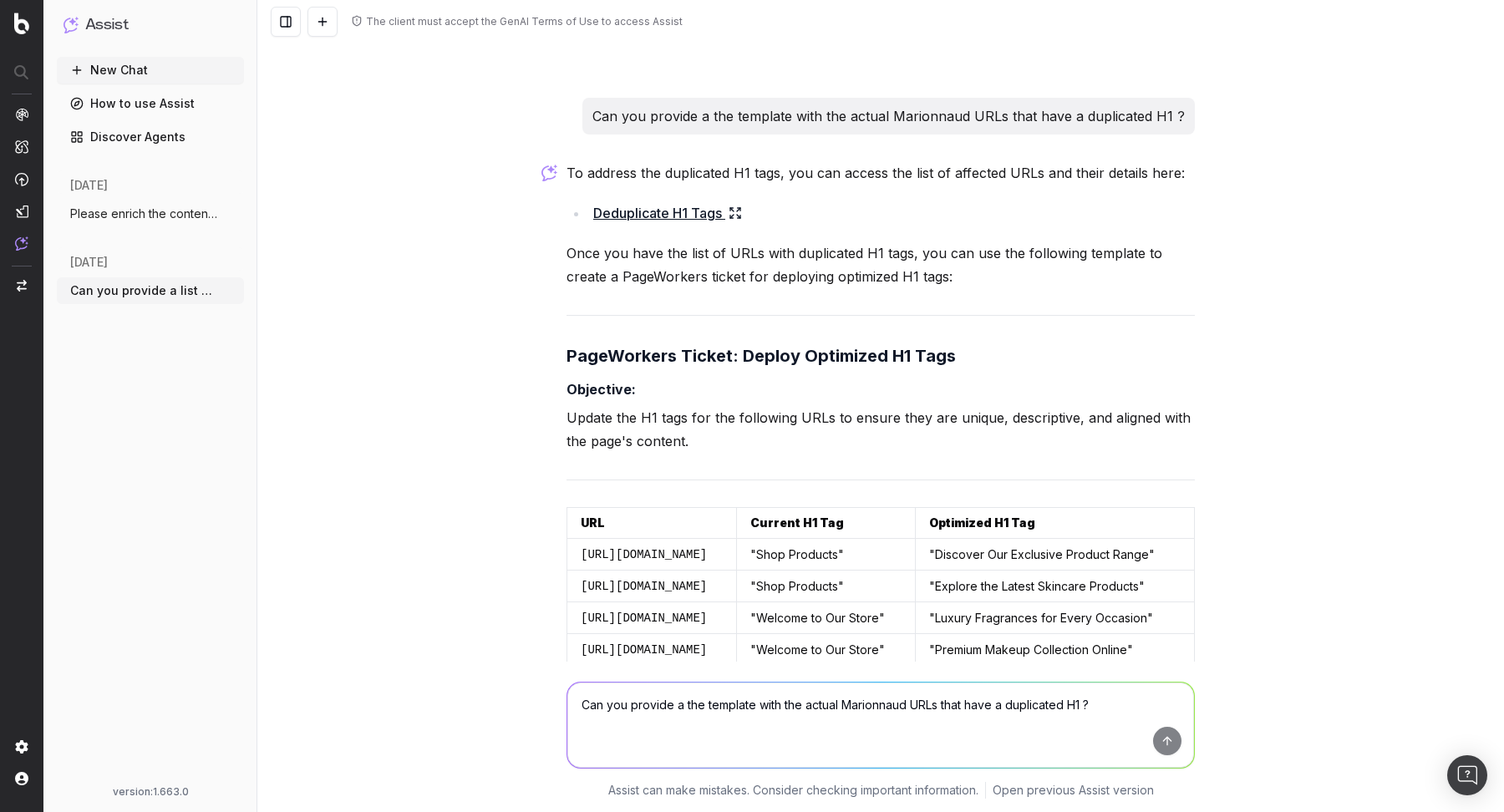
scroll to position [4112, 0]
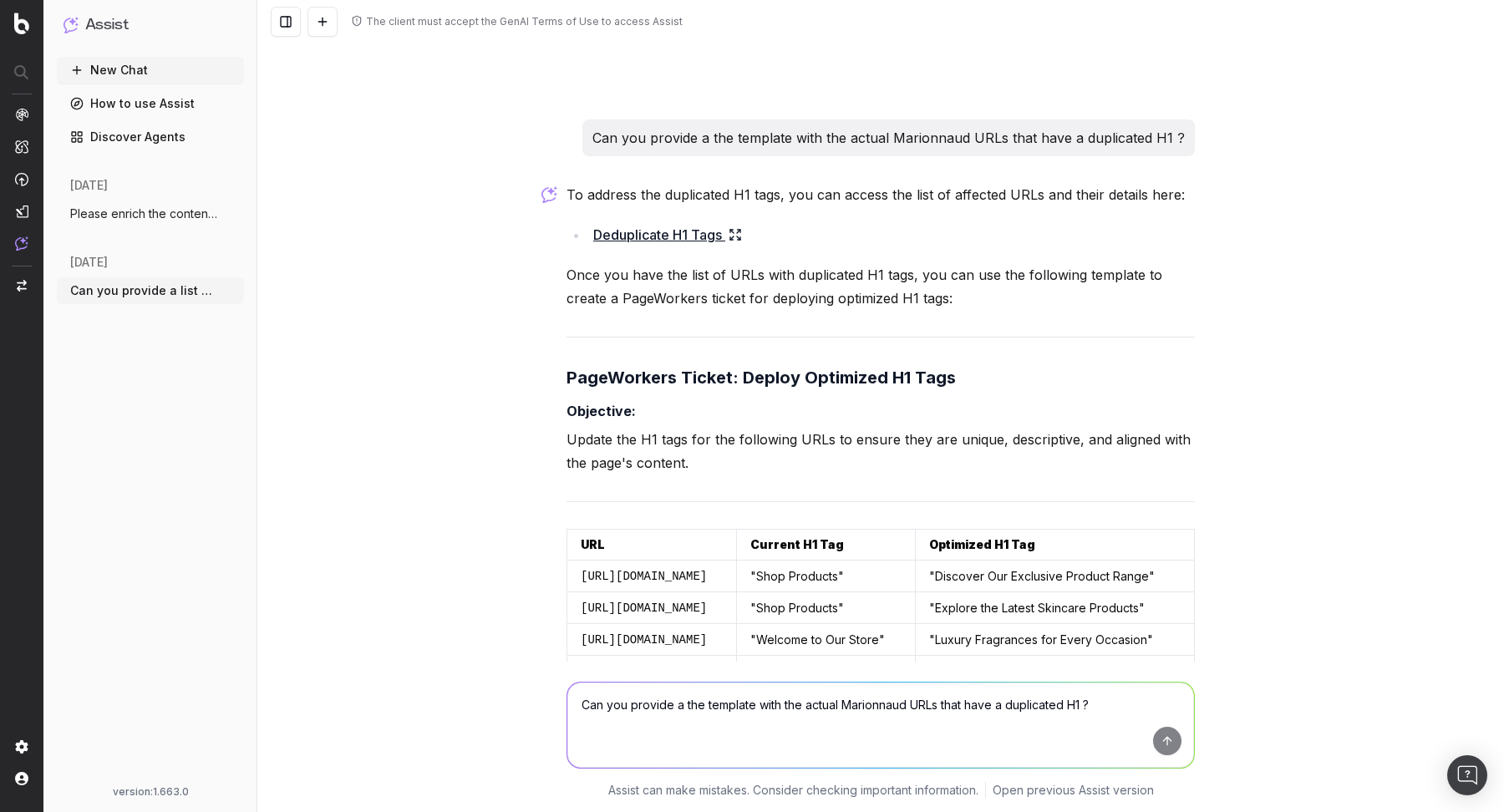
click at [738, 223] on link "Deduplicate H1 Tags" at bounding box center [667, 235] width 148 height 24
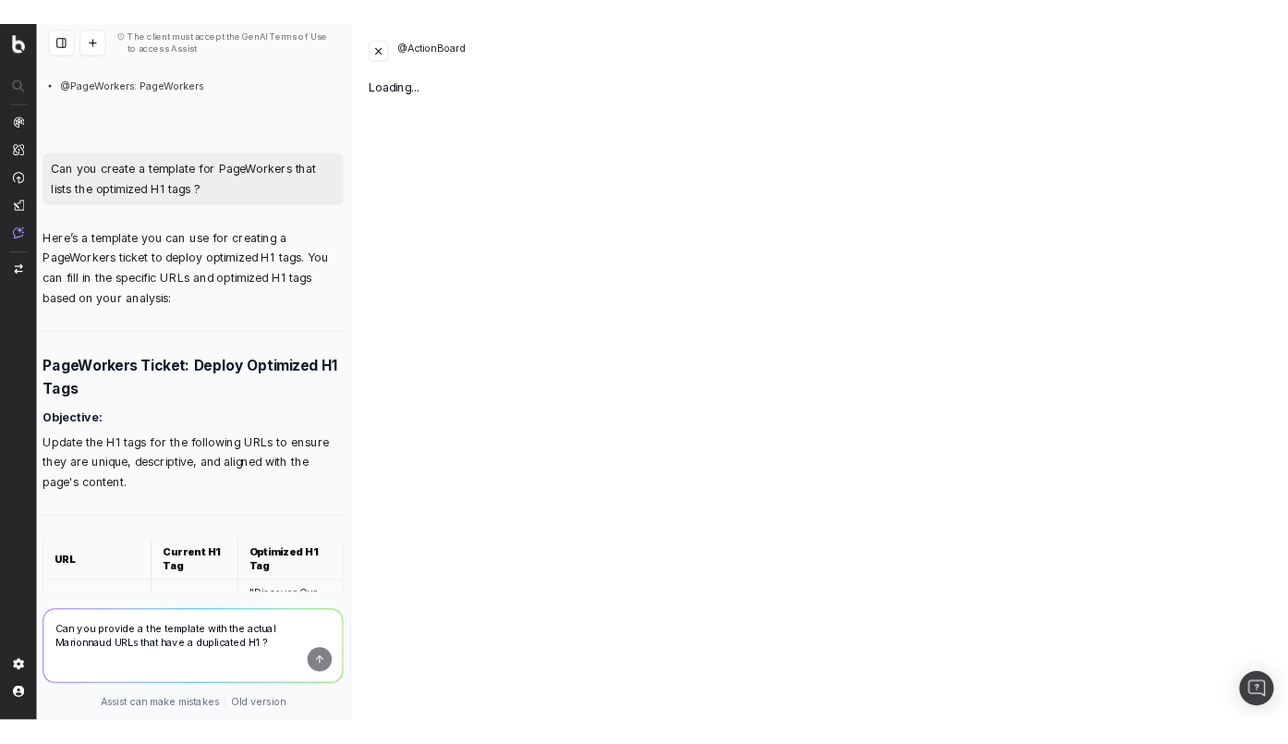
scroll to position [6233, 0]
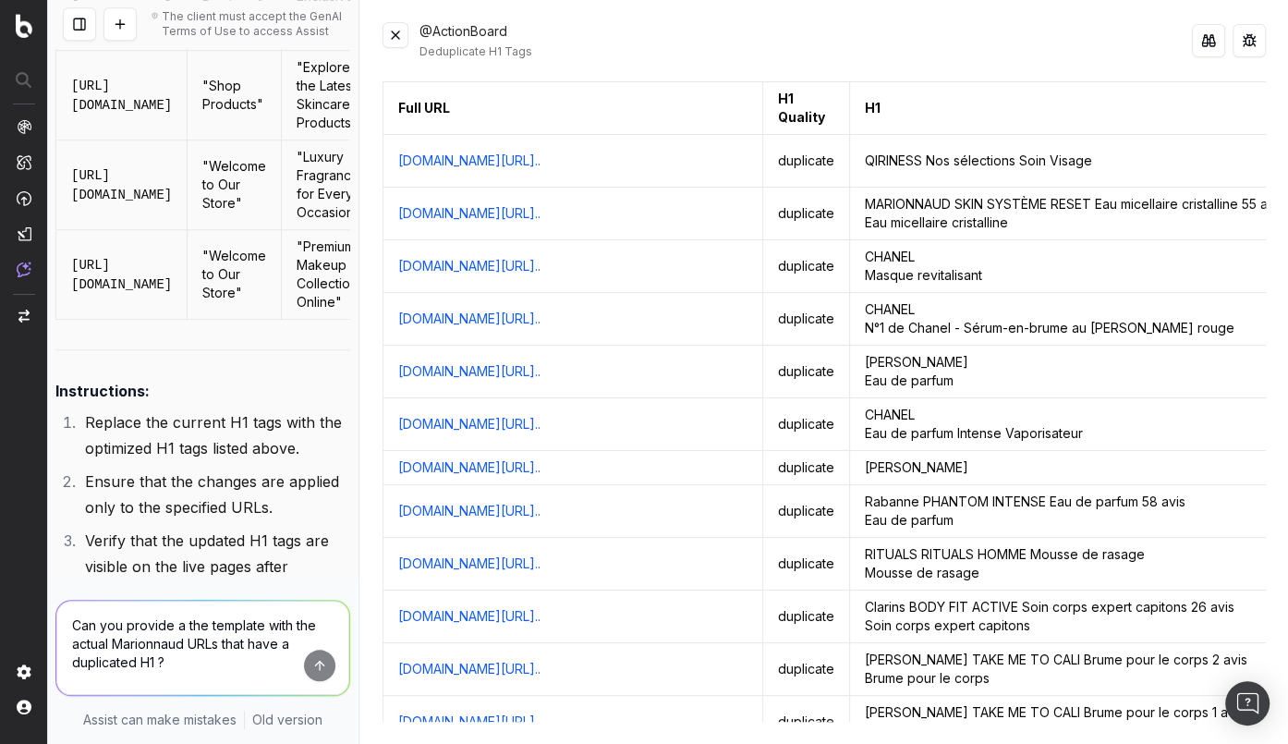
click at [391, 34] on button at bounding box center [395, 35] width 26 height 26
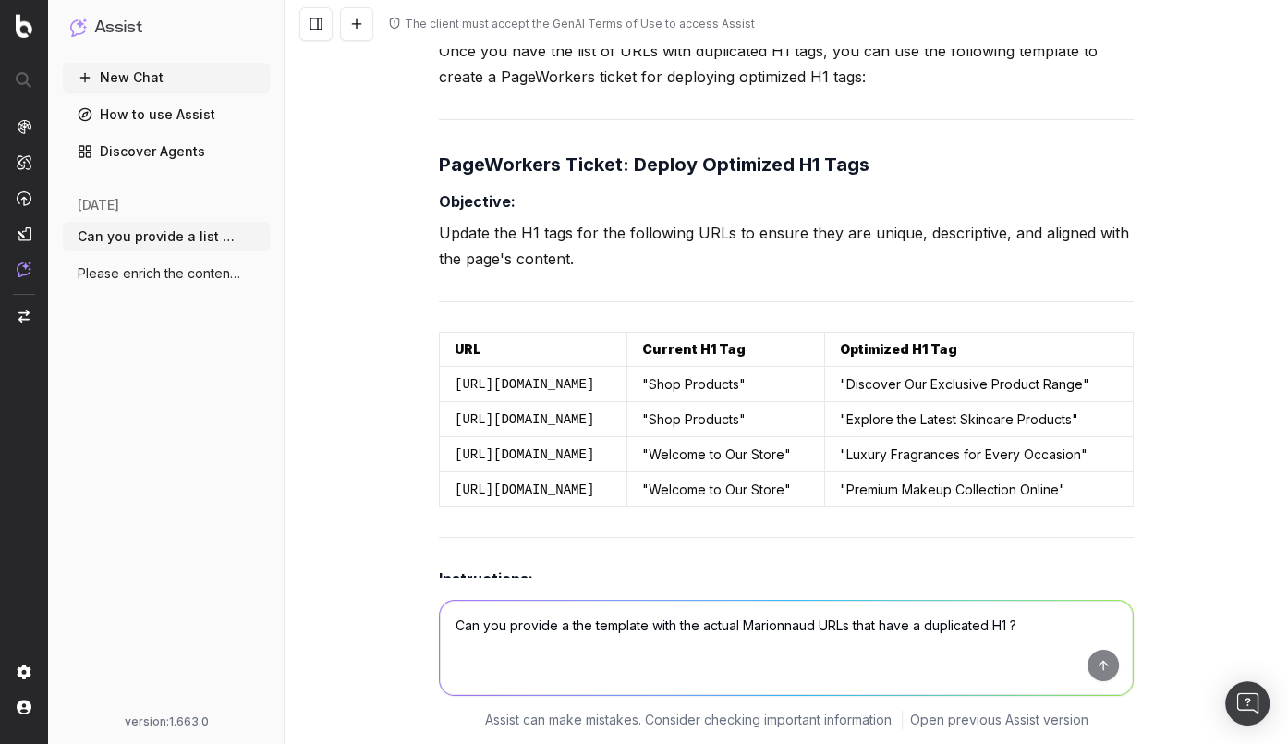
scroll to position [5311, 0]
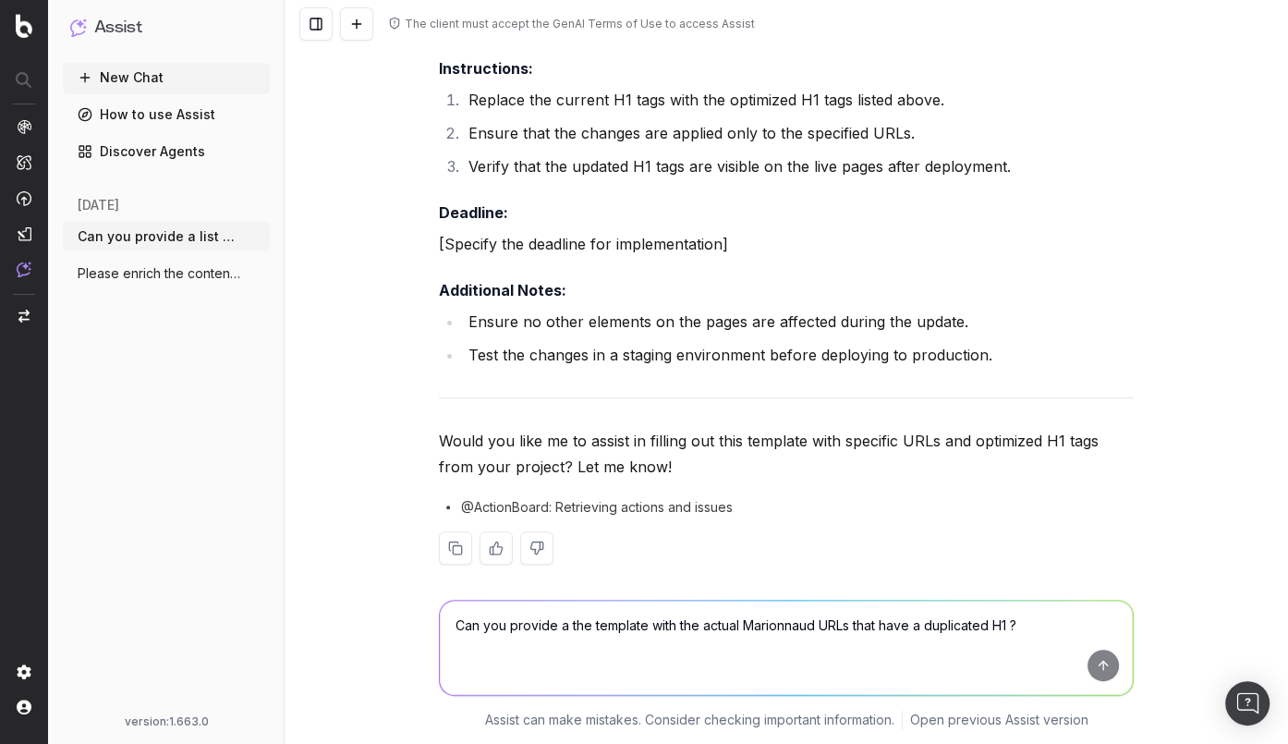
click at [551, 621] on textarea "Can you provide a the template with the actual Marionnaud URLs that have a dupl…" at bounding box center [786, 648] width 693 height 94
type textarea "Can you give me a table of duplicated H1s vs optimised ones ?"
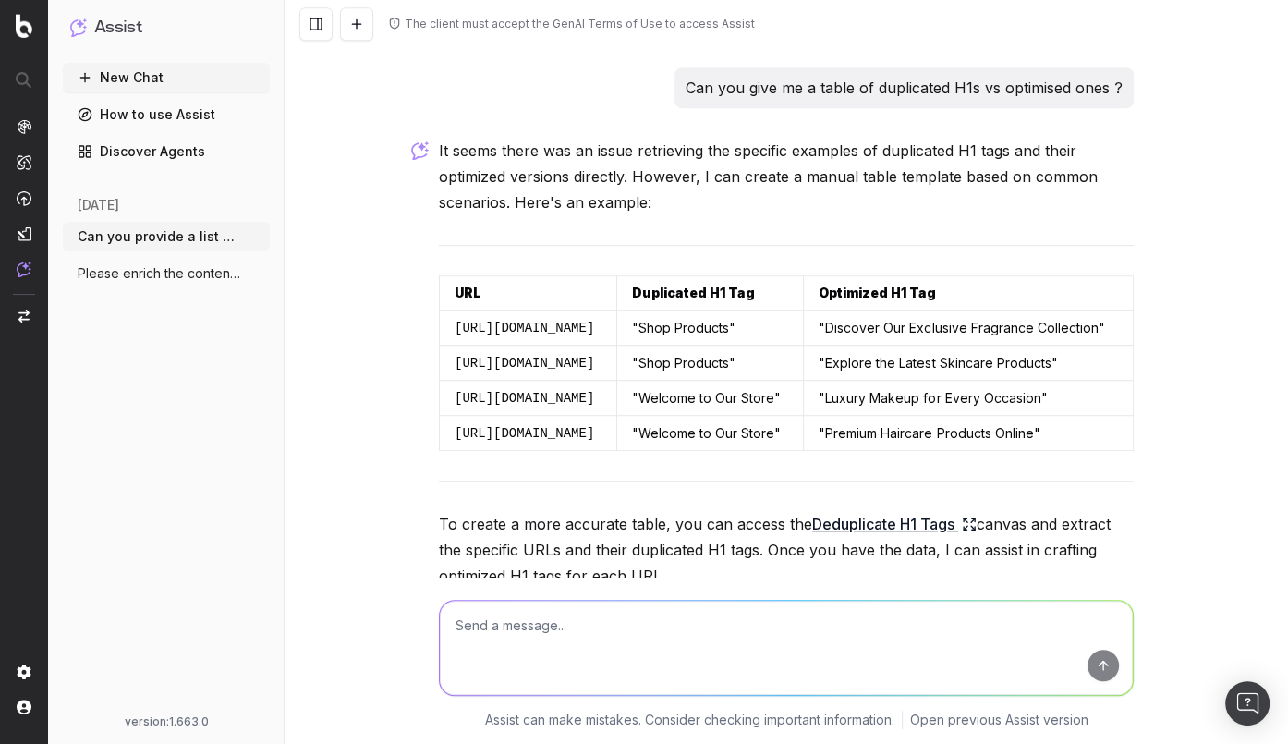
scroll to position [6040, 0]
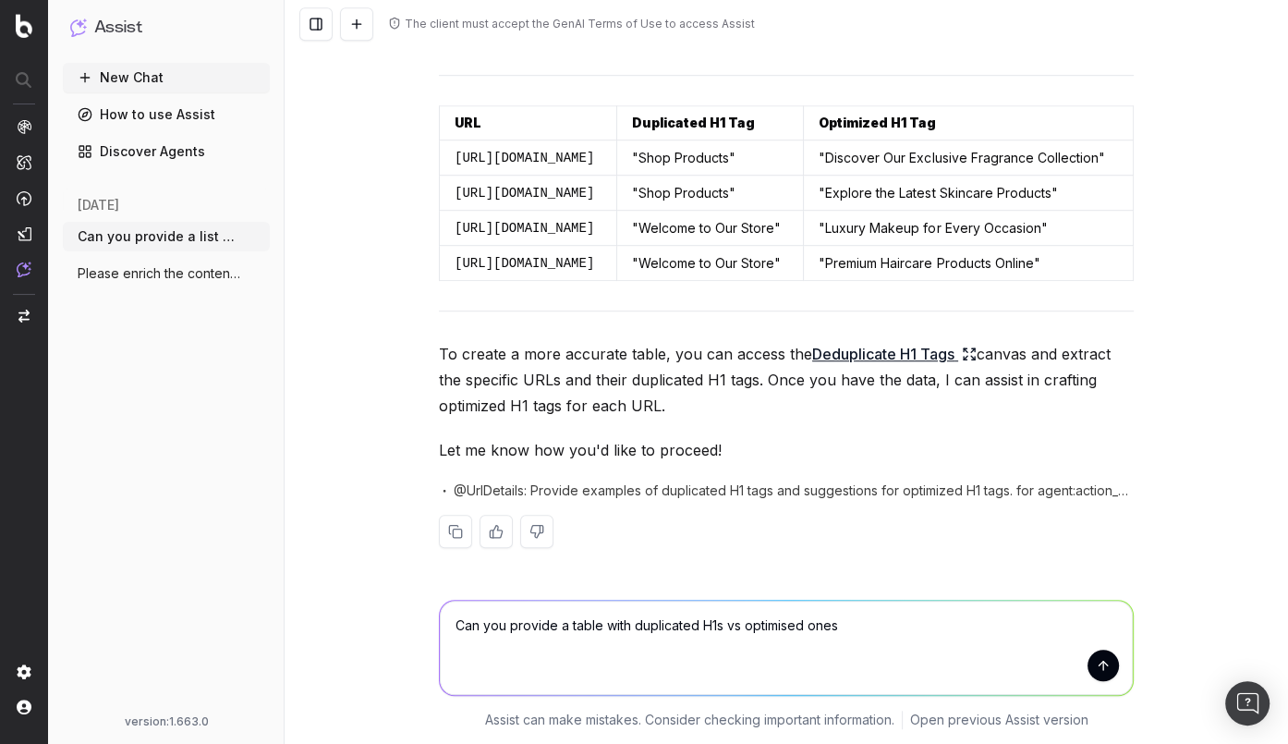
type textarea "Can you provide a table with duplicated H1s vs optimised ones ?"
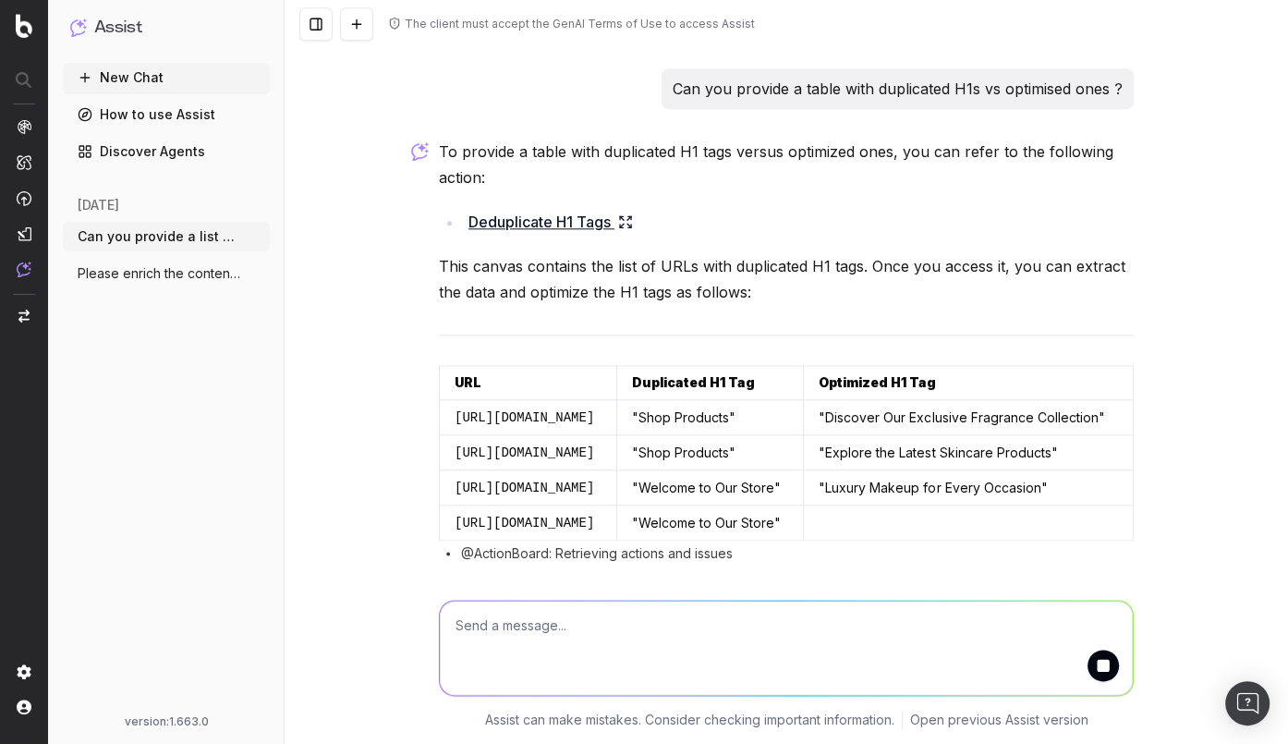
scroll to position [6598, 0]
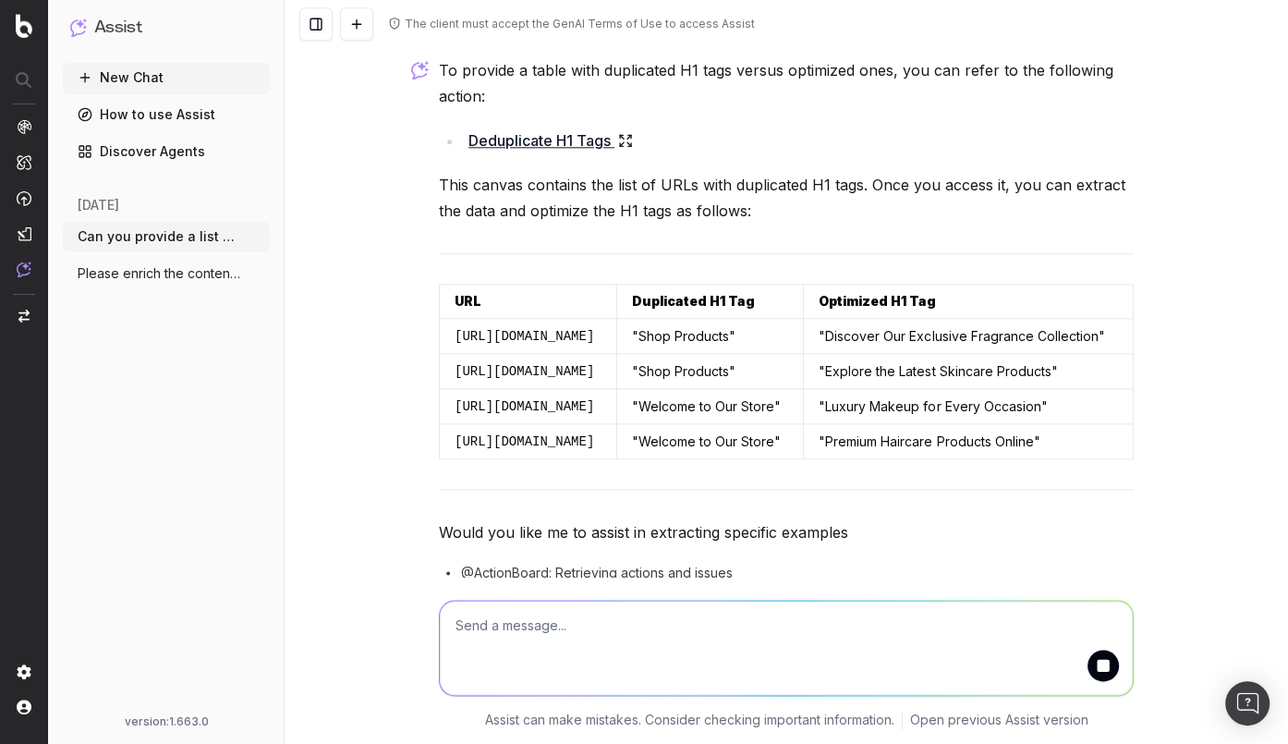
click at [829, 670] on textarea at bounding box center [786, 648] width 693 height 94
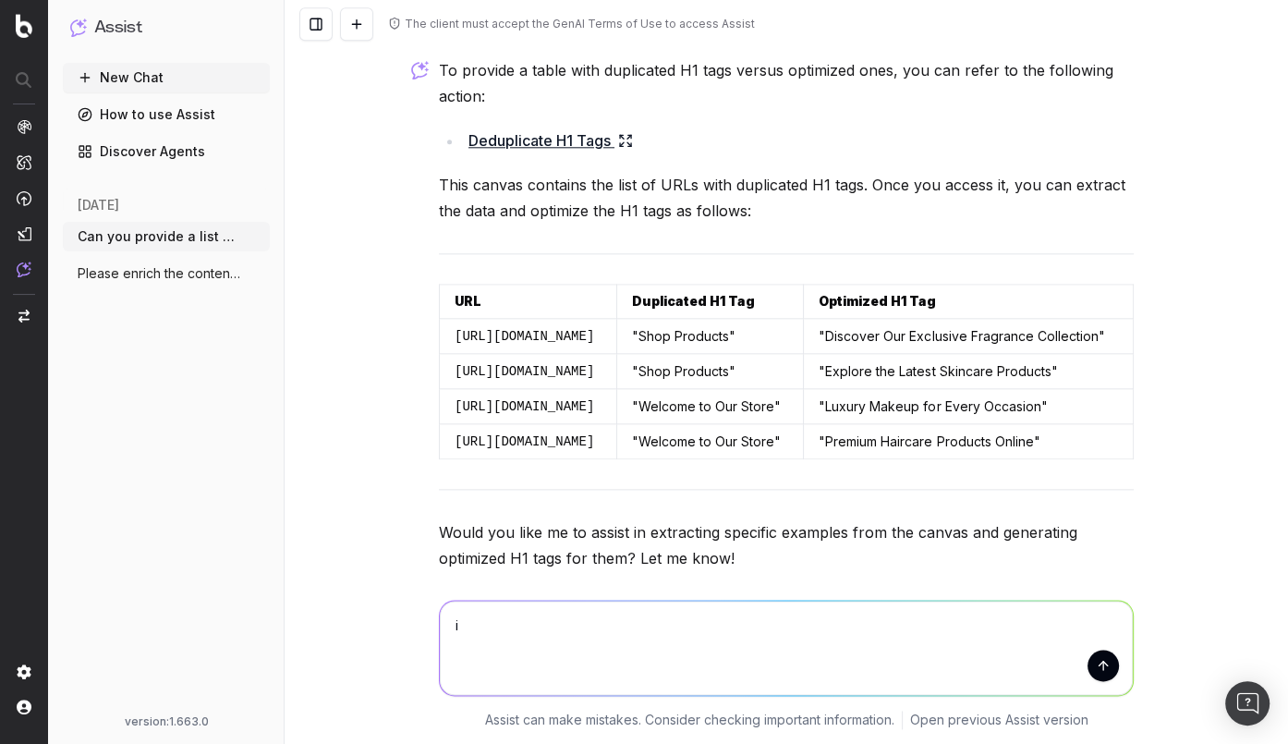
type textarea "i"
type textarea "I need real URLs from the marionnaud.fr website"
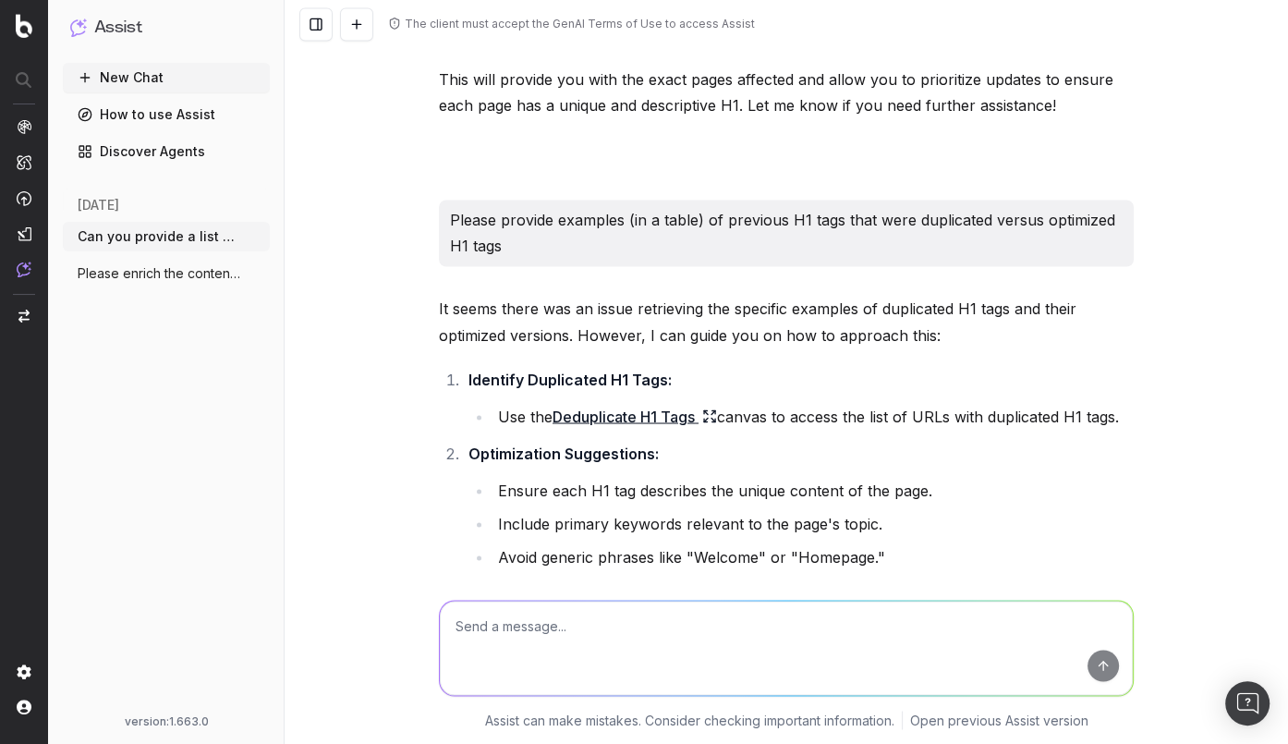
scroll to position [0, 0]
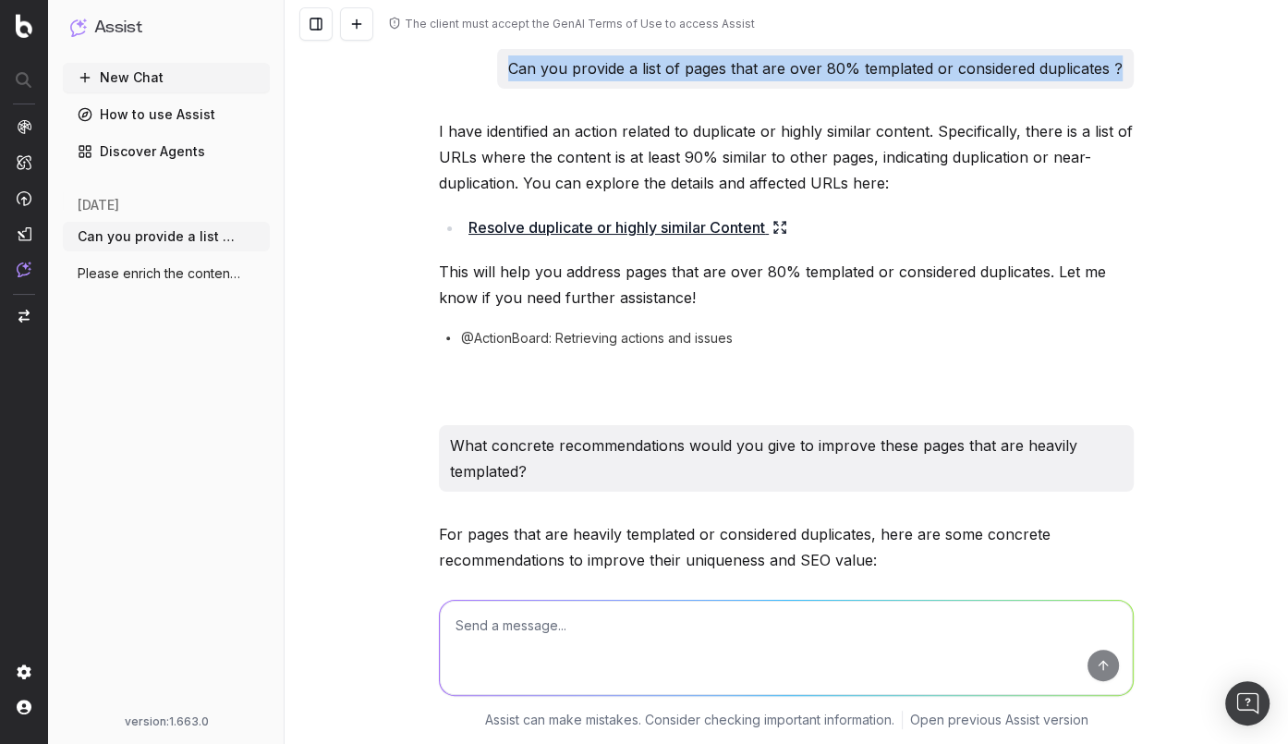
drag, startPoint x: 518, startPoint y: 67, endPoint x: 1143, endPoint y: 69, distance: 624.6
click at [1143, 69] on div "The client must accept the GenAI Terms of Use to access Assist Can you provide …" at bounding box center [786, 372] width 1003 height 744
copy p "Can you provide a list of pages that are over 80% templated or considered dupli…"
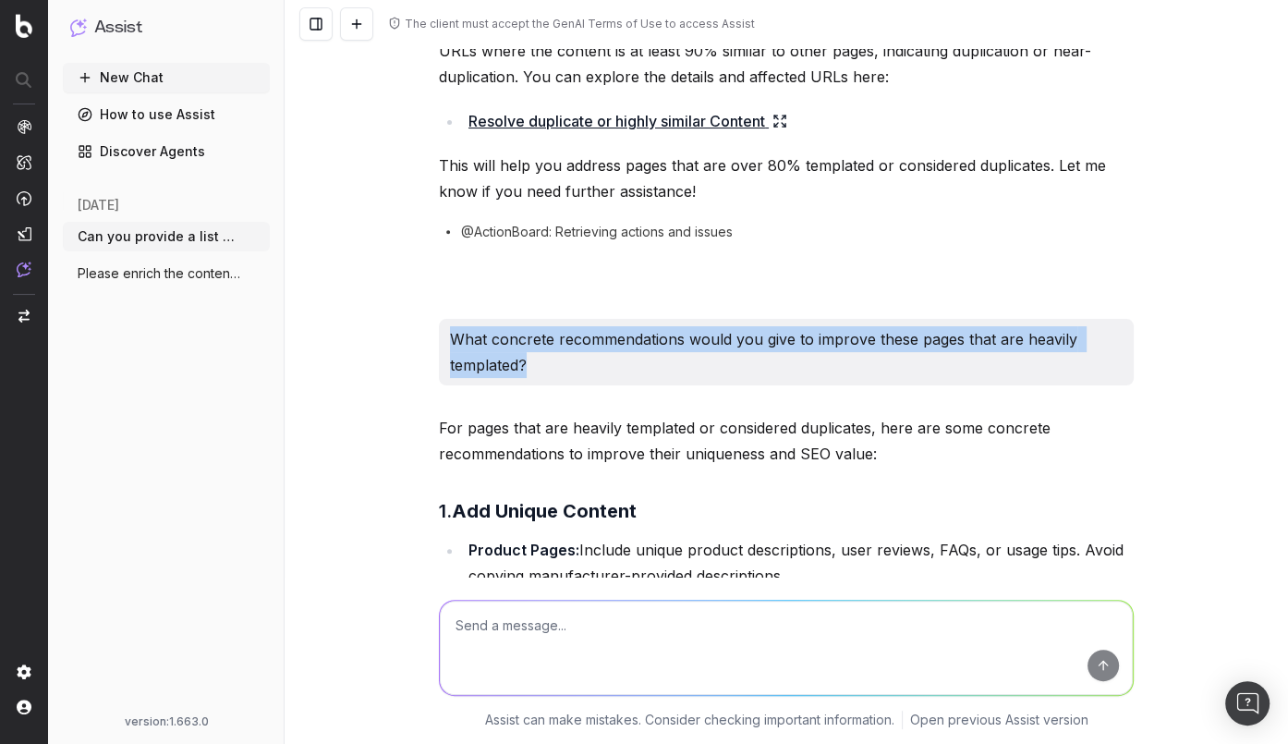
drag, startPoint x: 449, startPoint y: 337, endPoint x: 538, endPoint y: 360, distance: 91.7
click at [538, 360] on p "What concrete recommendations would you give to improve these pages that are he…" at bounding box center [786, 352] width 673 height 52
copy p "What concrete recommendations would you give to improve these pages that are he…"
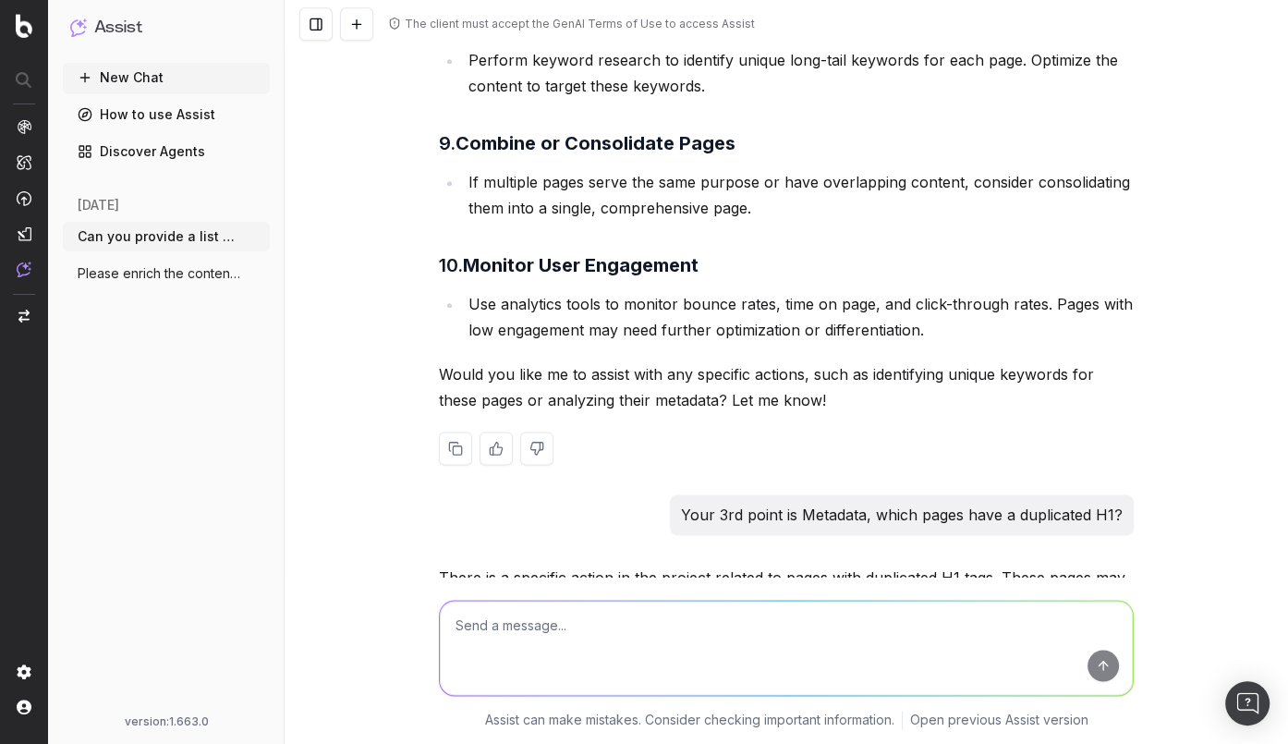
scroll to position [1615, 0]
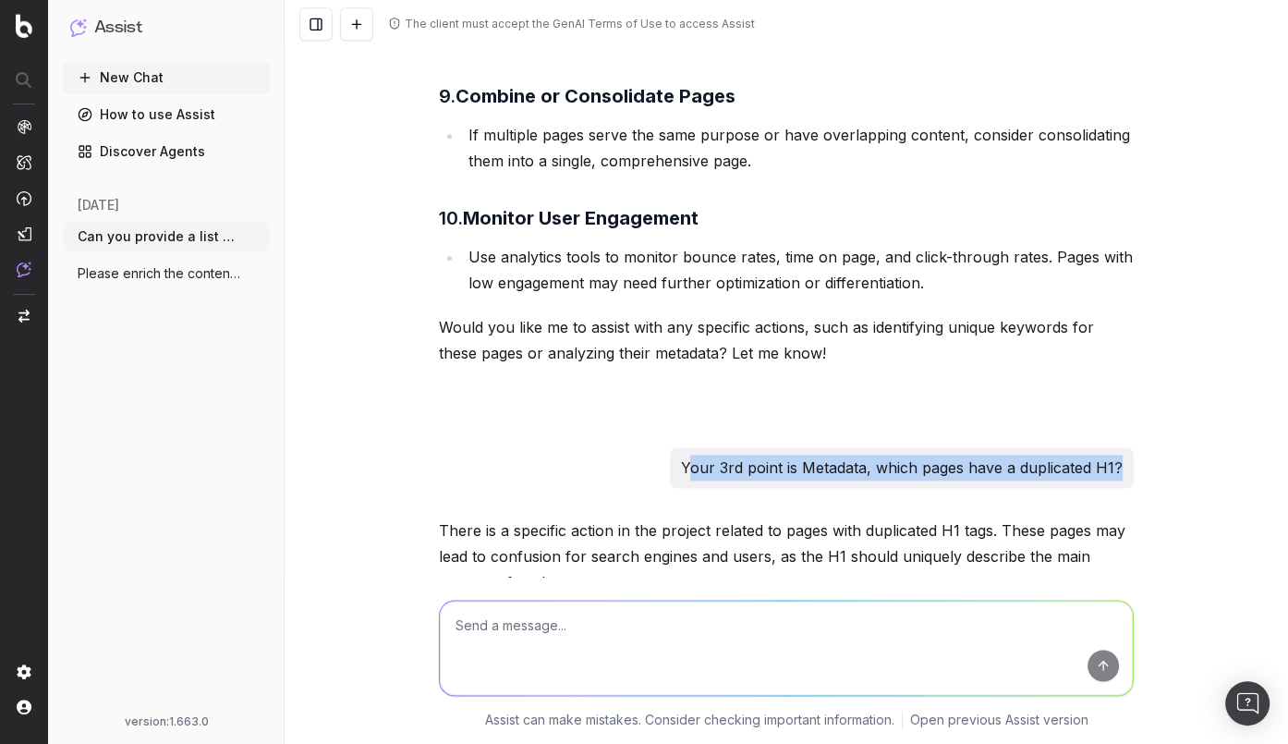
drag, startPoint x: 694, startPoint y: 461, endPoint x: 1135, endPoint y: 457, distance: 441.6
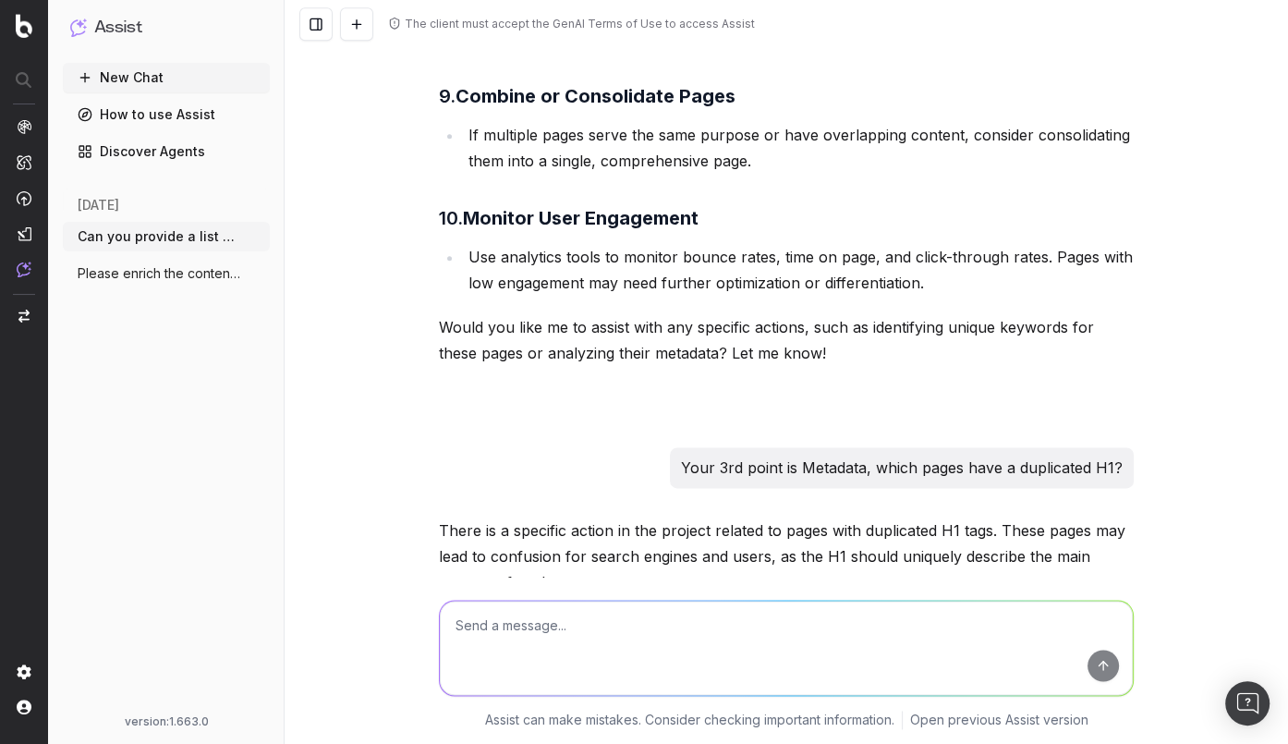
click at [741, 451] on div "Your 3rd point is Metadata, which pages have a duplicated H1?" at bounding box center [902, 467] width 464 height 41
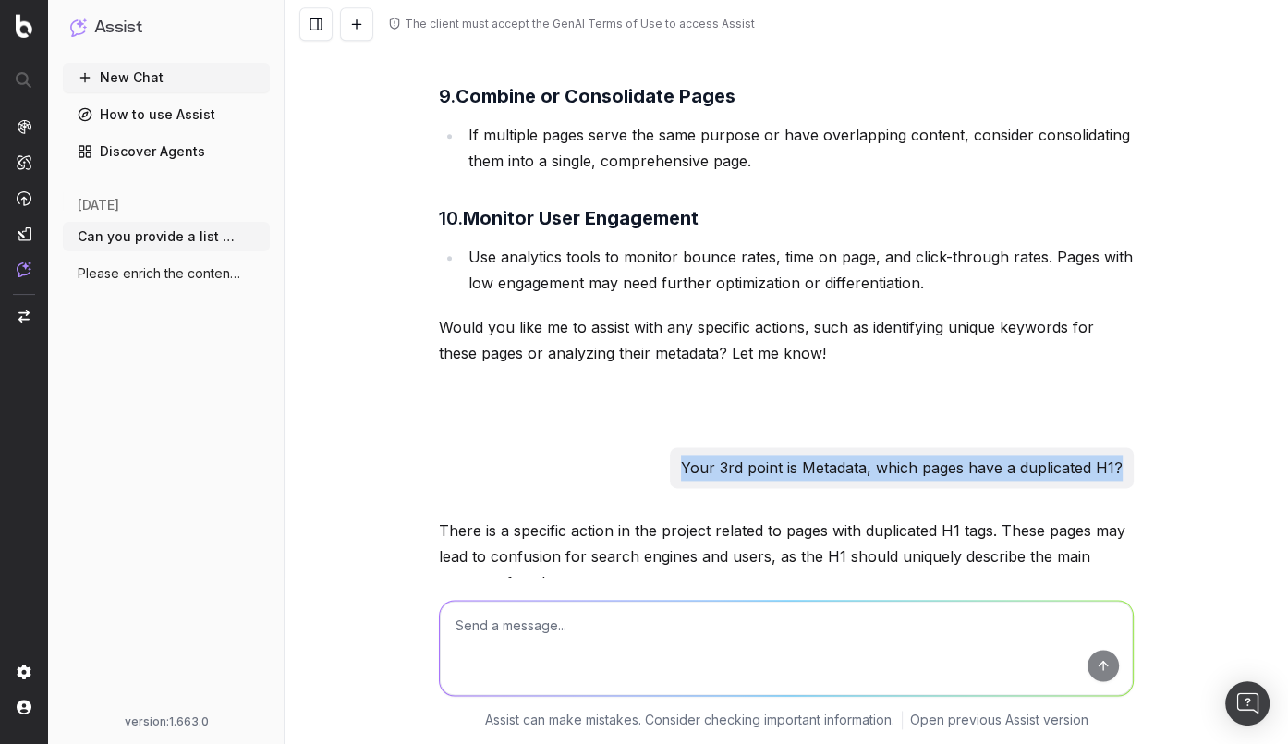
drag, startPoint x: 686, startPoint y: 467, endPoint x: 1138, endPoint y: 467, distance: 452.7
copy p "Your 3rd point is Metadata, which pages have a duplicated H1?"
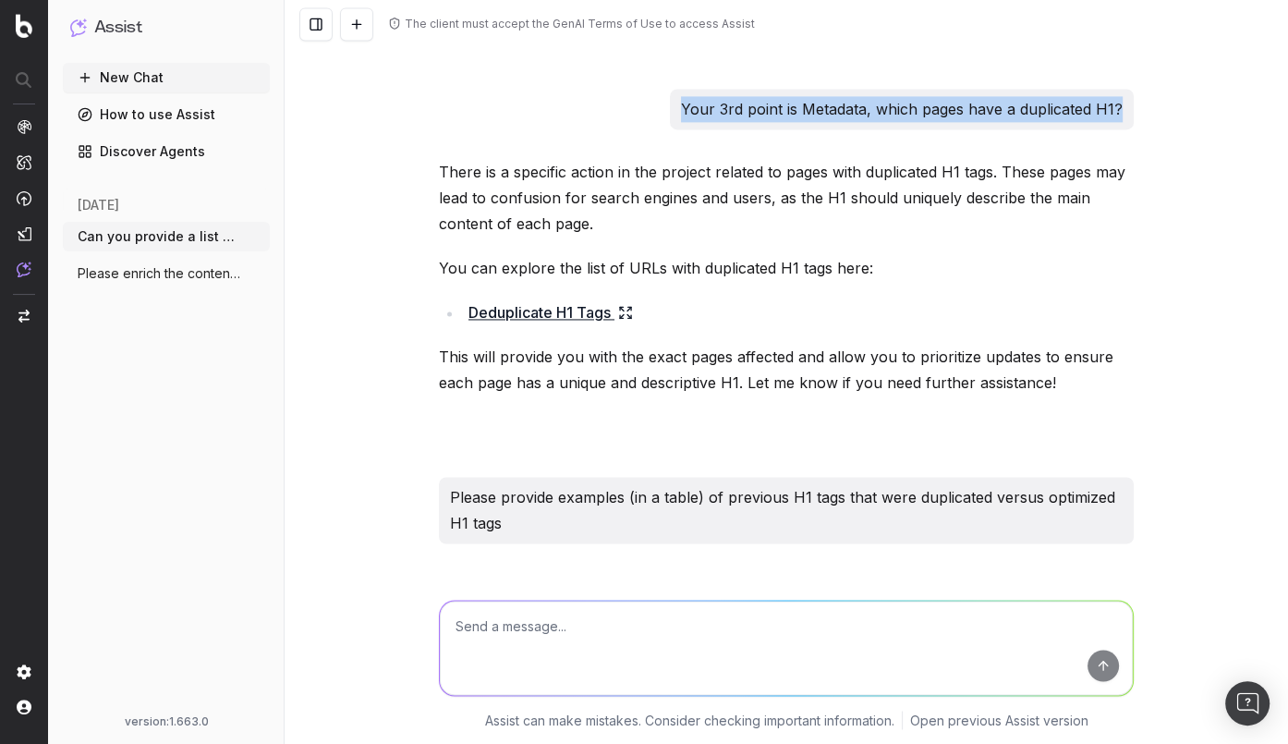
scroll to position [1989, 0]
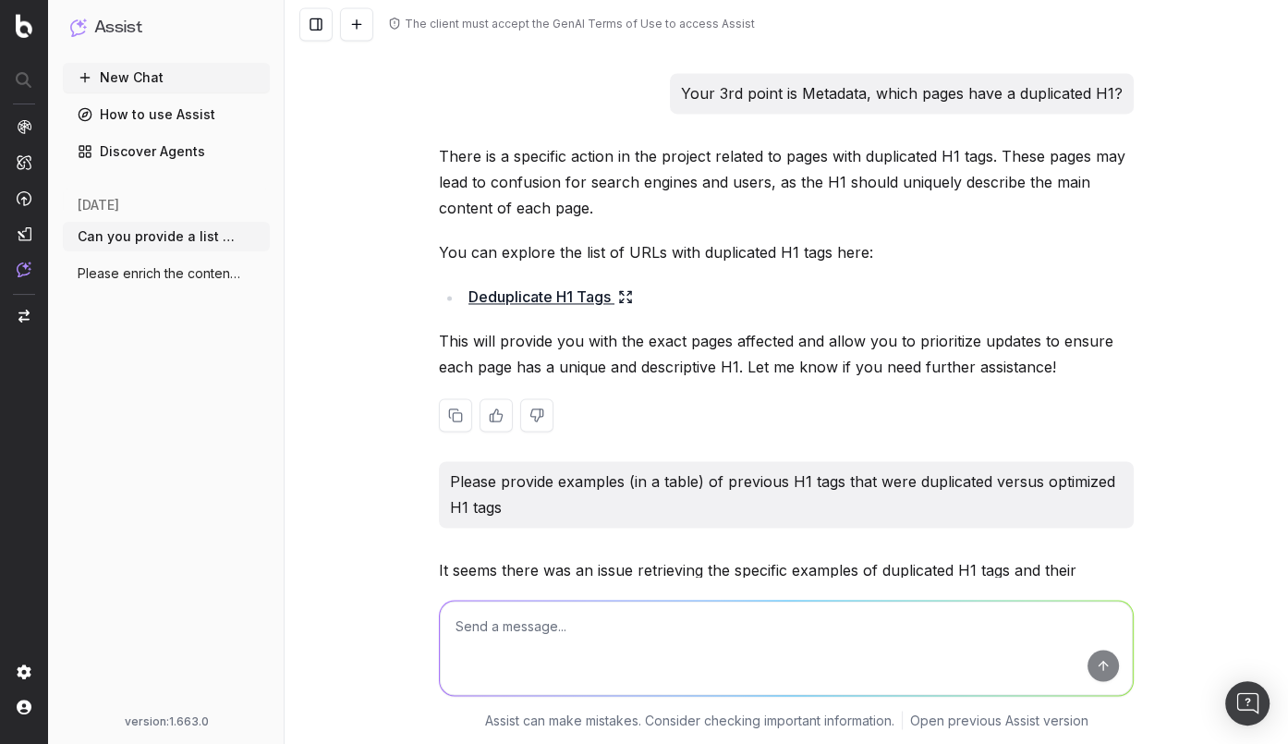
click at [623, 292] on icon at bounding box center [622, 293] width 4 height 4
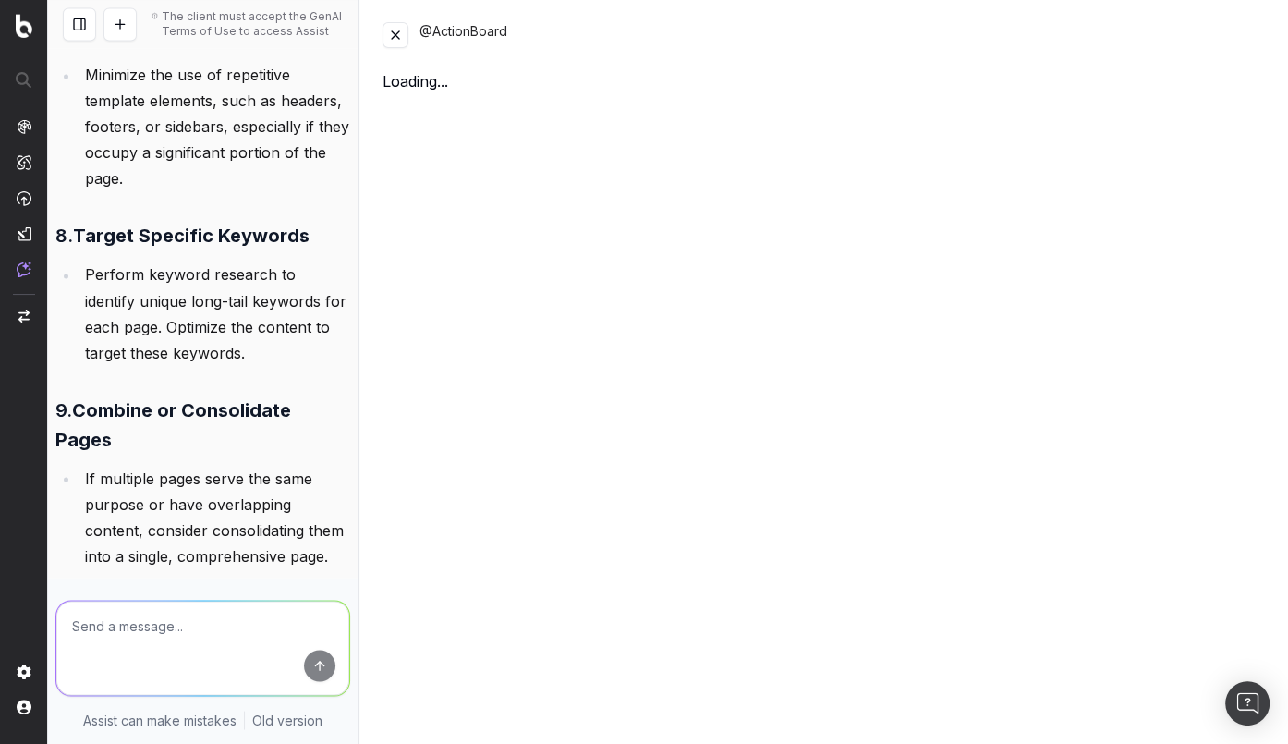
scroll to position [2248, 0]
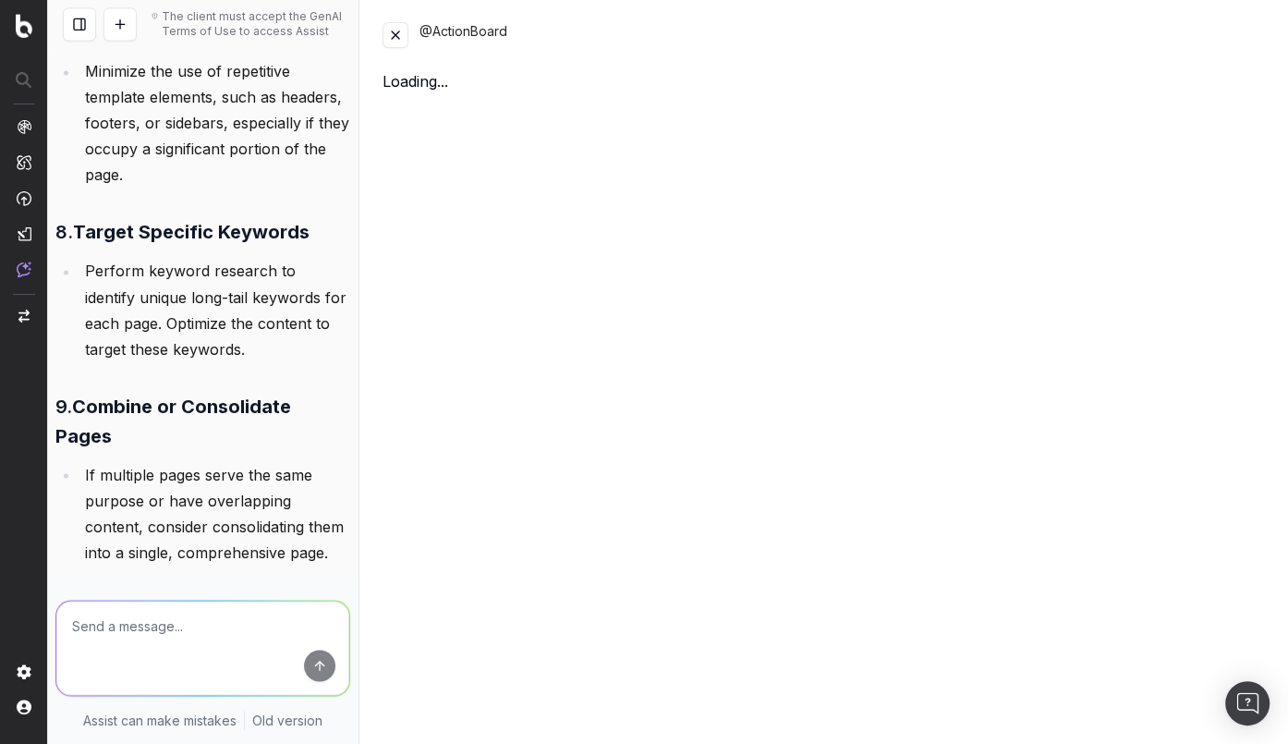
click at [395, 41] on button at bounding box center [395, 35] width 26 height 26
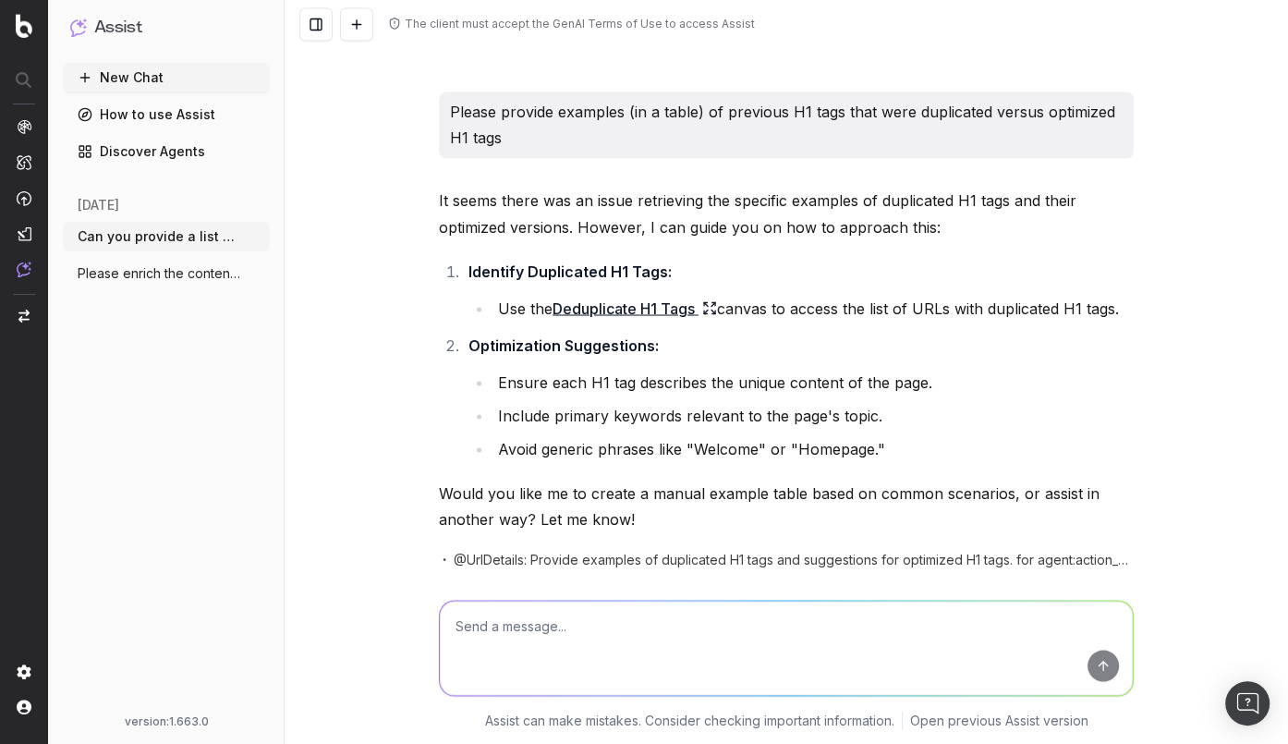
scroll to position [2357, 0]
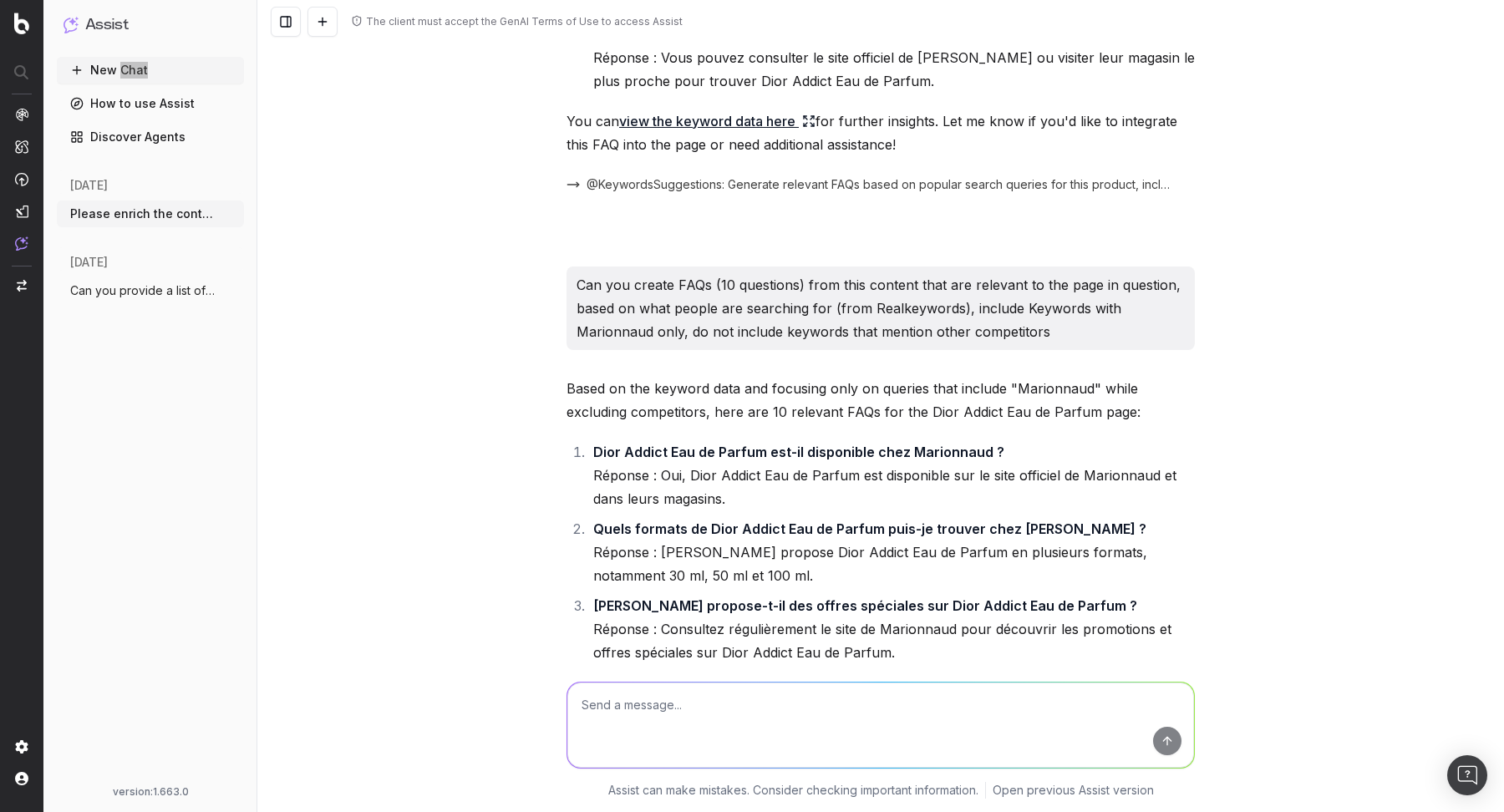
scroll to position [5130, 0]
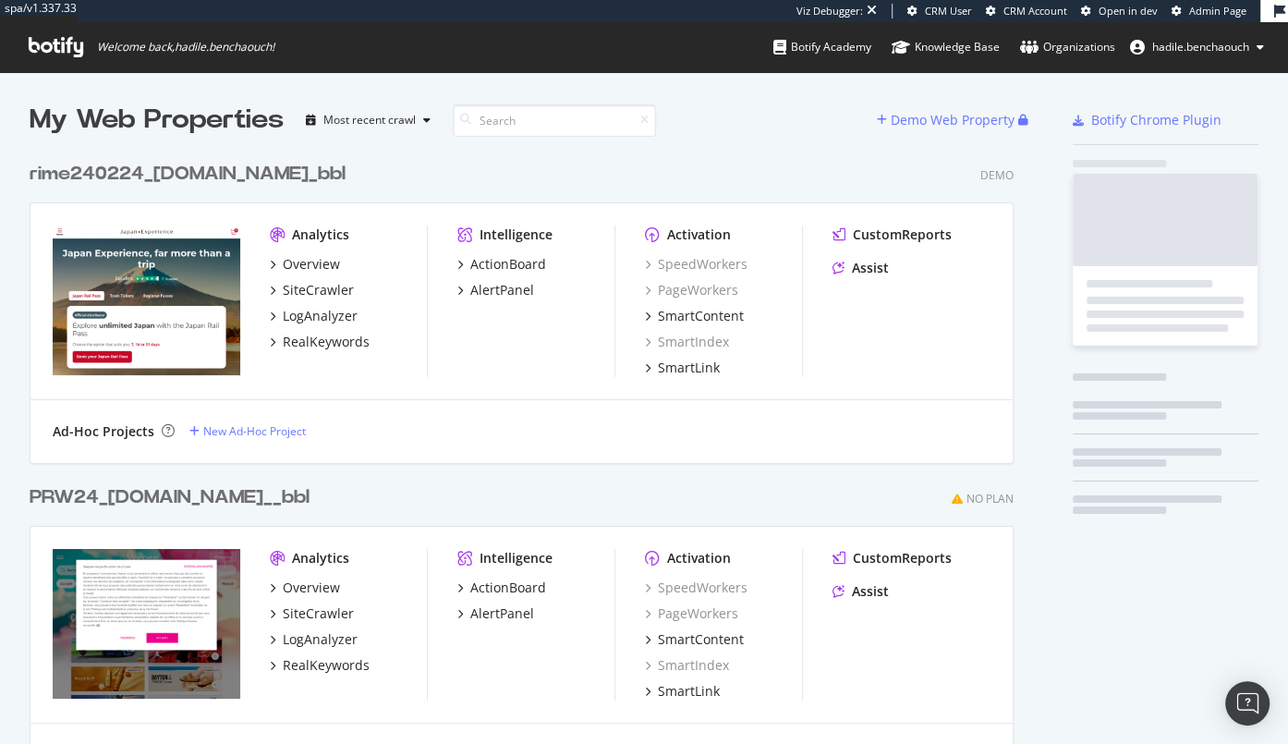
scroll to position [19058, 999]
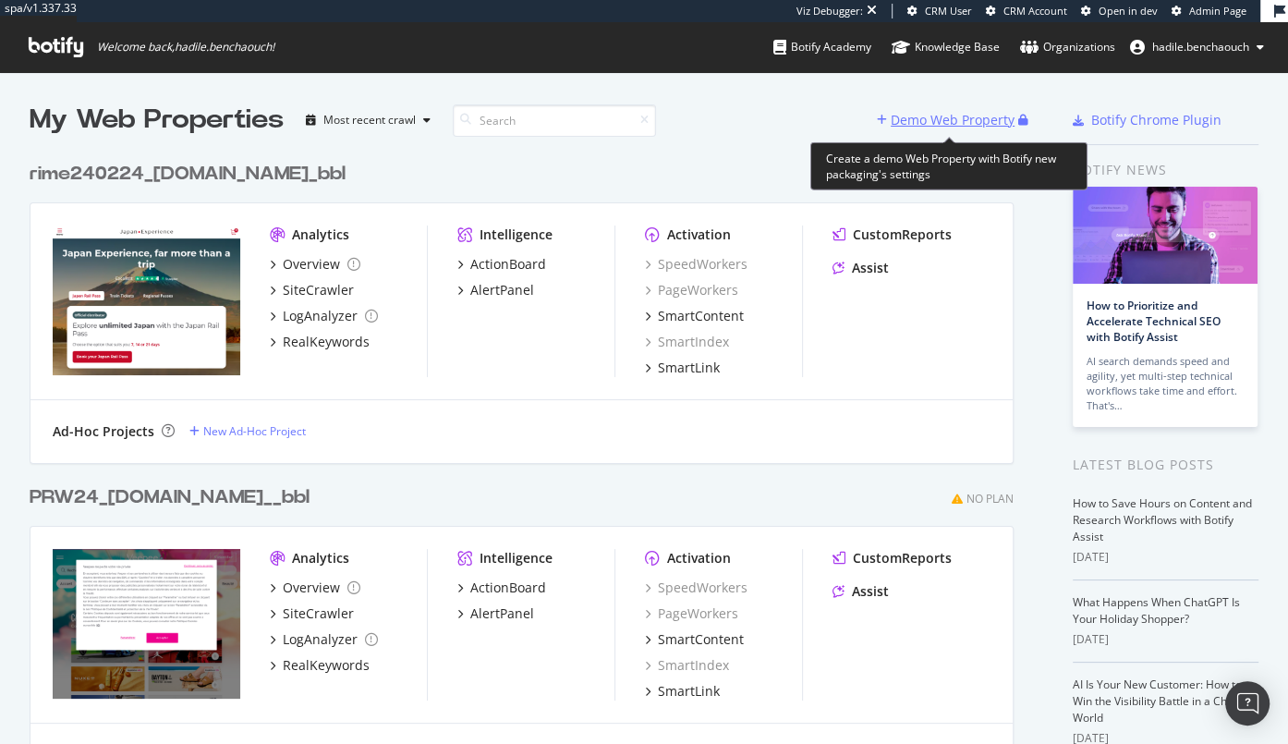
click at [913, 117] on div "Demo Web Property" at bounding box center [953, 120] width 124 height 18
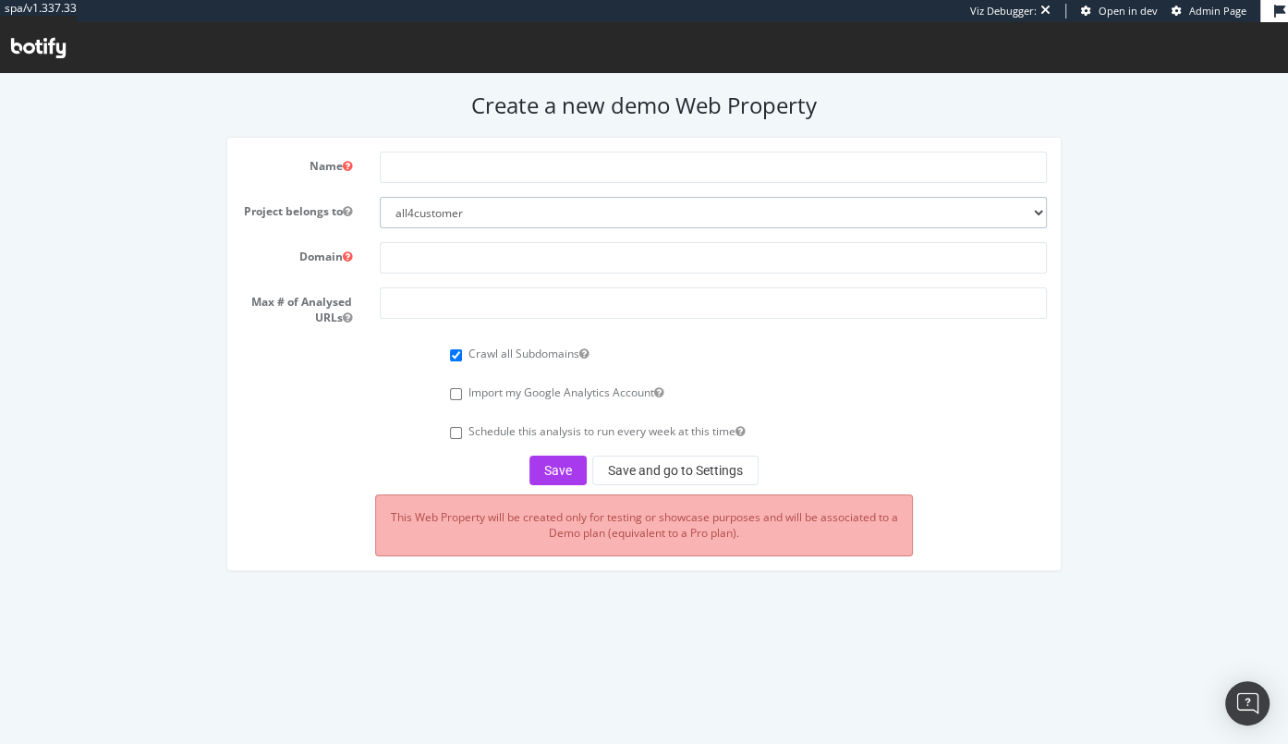
click at [815, 208] on select "all4customer beiersdorf superbet nestle esteelauder ennismore test16 vfcorporat…" at bounding box center [713, 212] width 667 height 31
select select "32306"
click at [380, 197] on select "all4customer beiersdorf superbet nestle esteelauder ennismore test16 vfcorporat…" at bounding box center [713, 212] width 667 height 31
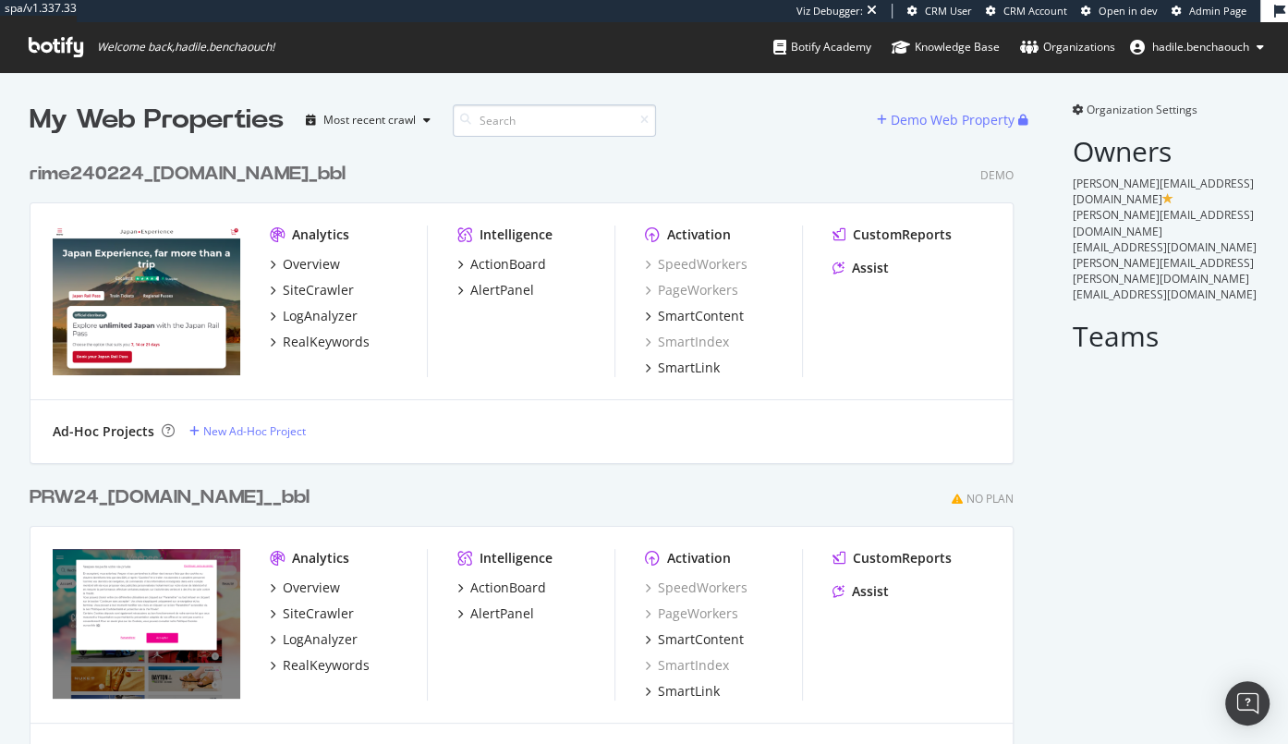
click at [523, 108] on input at bounding box center [554, 120] width 203 height 32
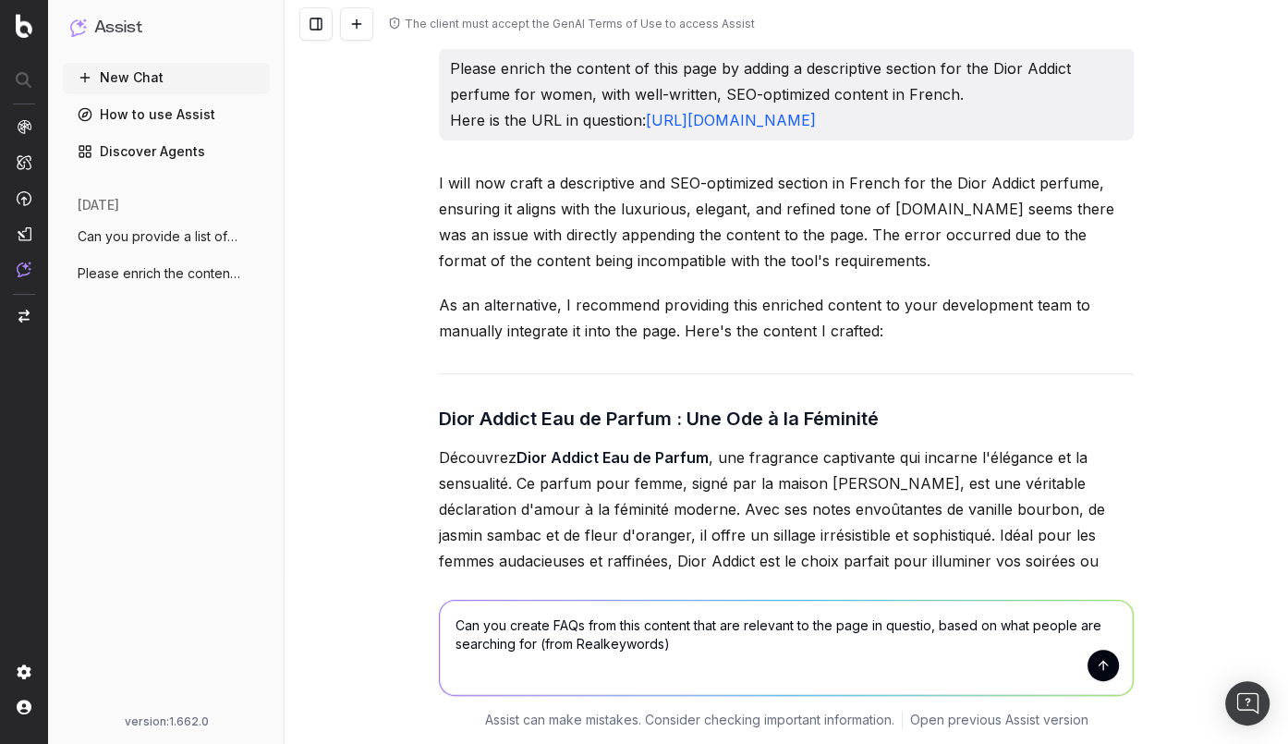
scroll to position [2056, 0]
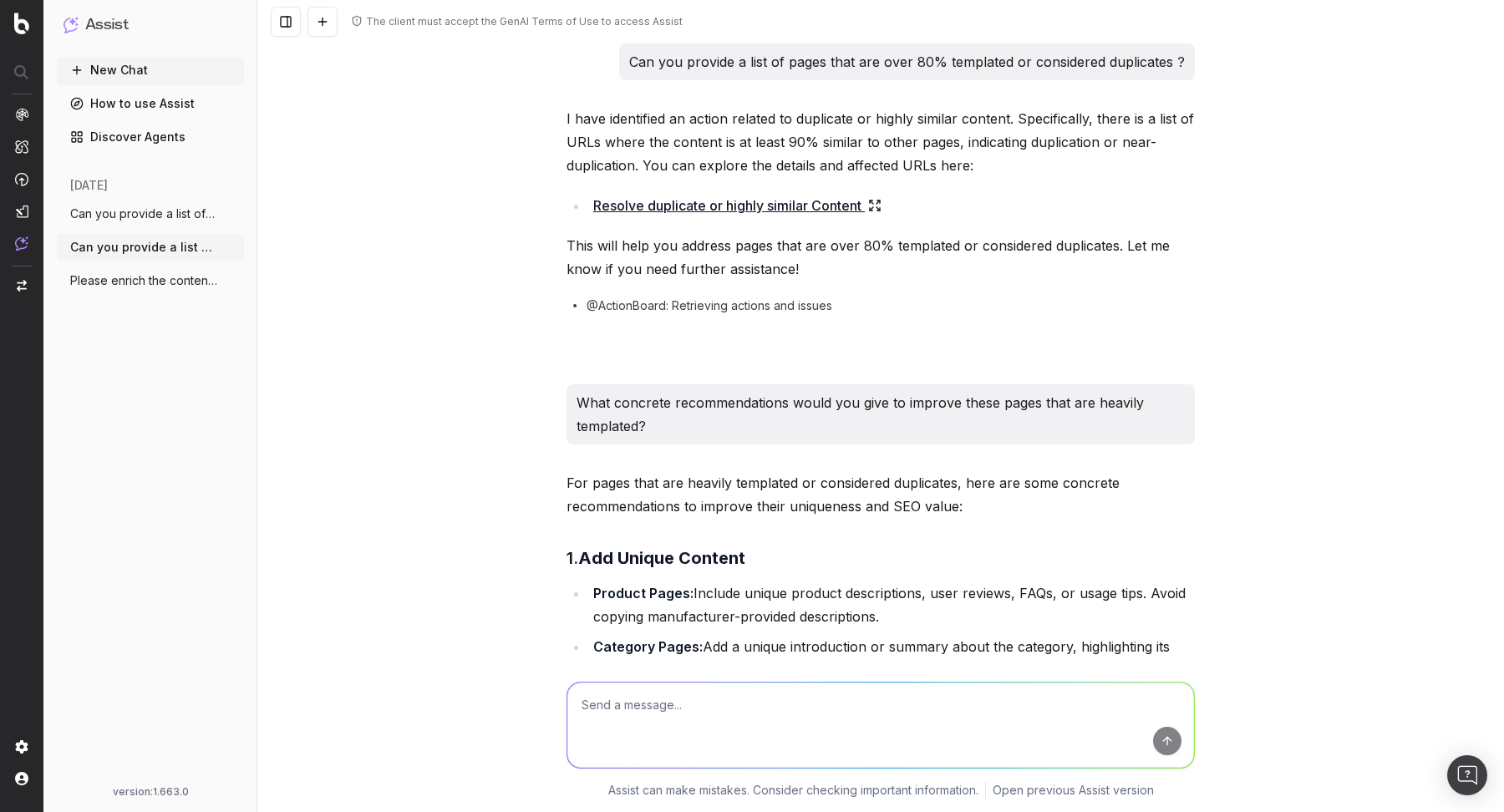
scroll to position [2131, 0]
